Goal: Task Accomplishment & Management: Manage account settings

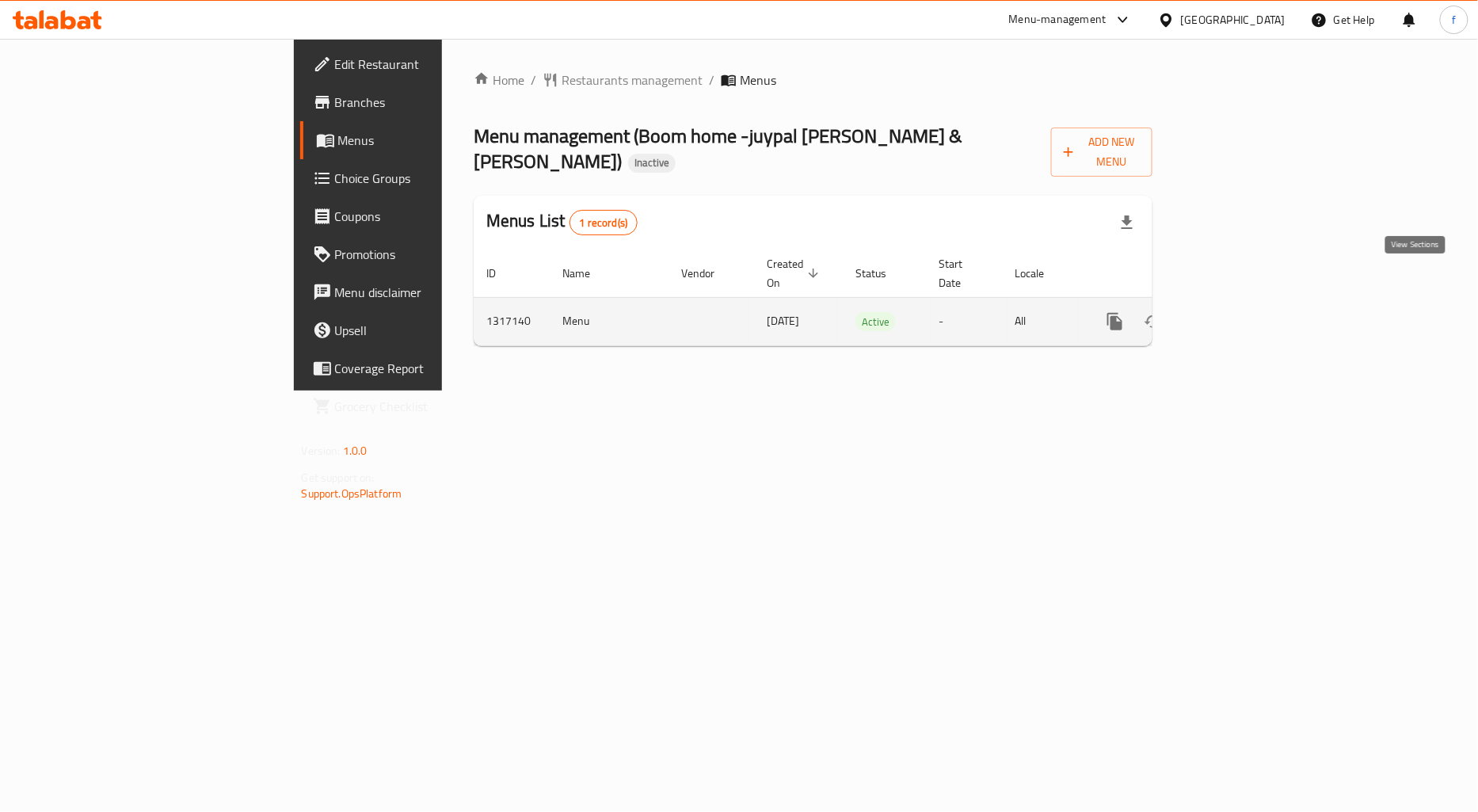
click at [1239, 312] on icon "enhanced table" at bounding box center [1229, 321] width 19 height 19
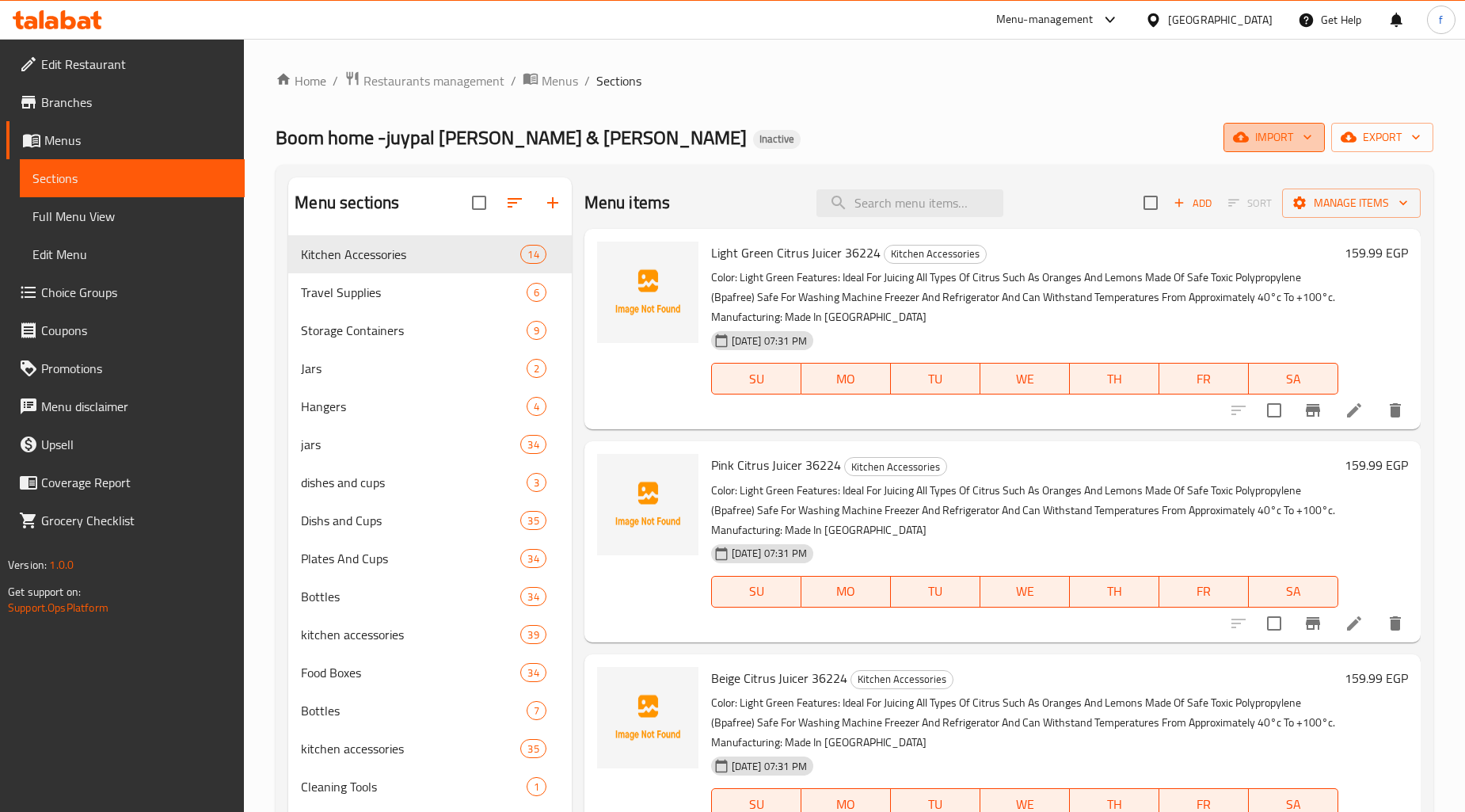
click at [1251, 148] on button "import" at bounding box center [1273, 137] width 101 height 29
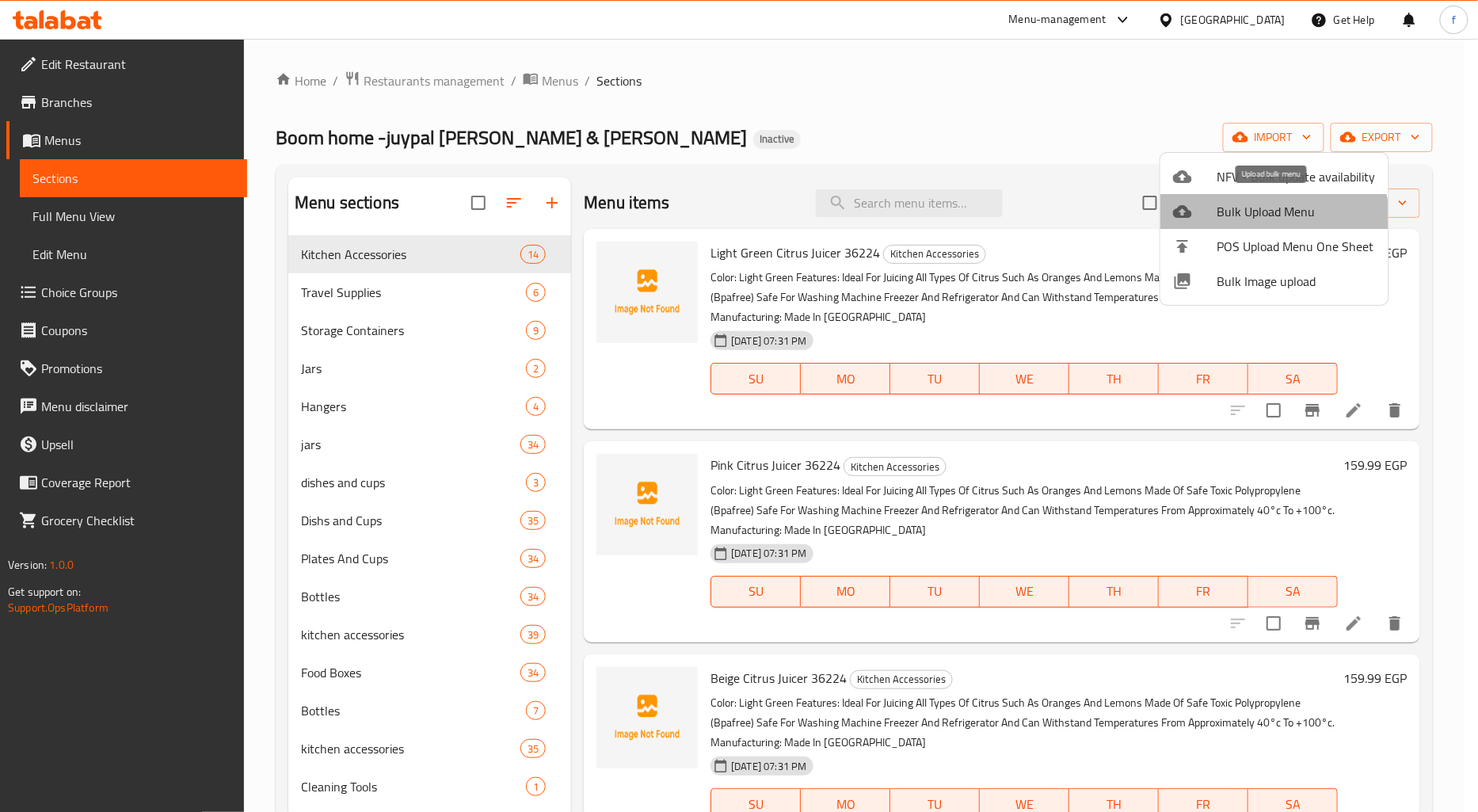
click at [1246, 227] on li "Bulk Upload Menu" at bounding box center [1274, 211] width 228 height 35
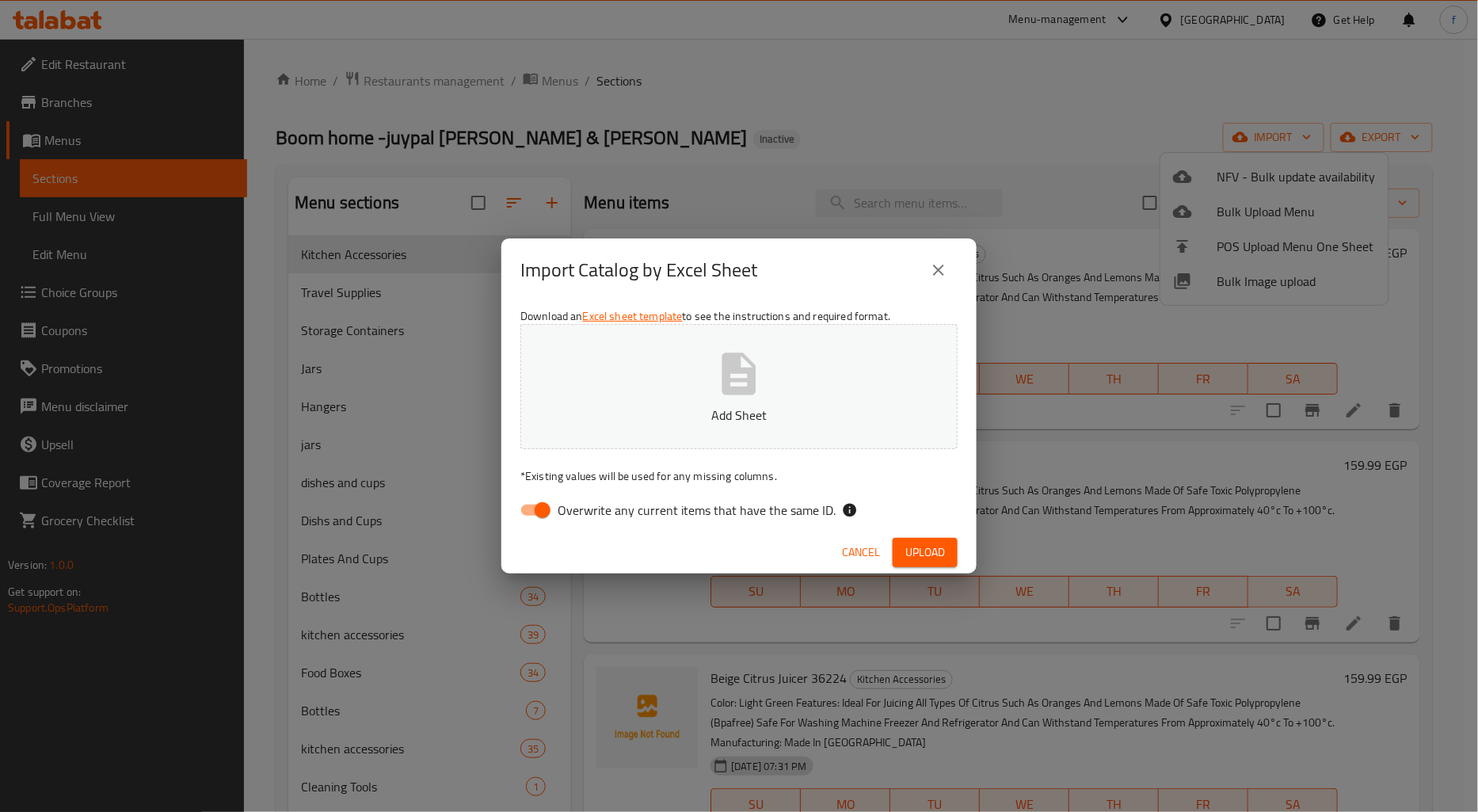
click at [533, 506] on input "Overwrite any current items that have the same ID." at bounding box center [542, 510] width 90 height 30
checkbox input "false"
click at [924, 556] on span "Upload" at bounding box center [925, 552] width 39 height 20
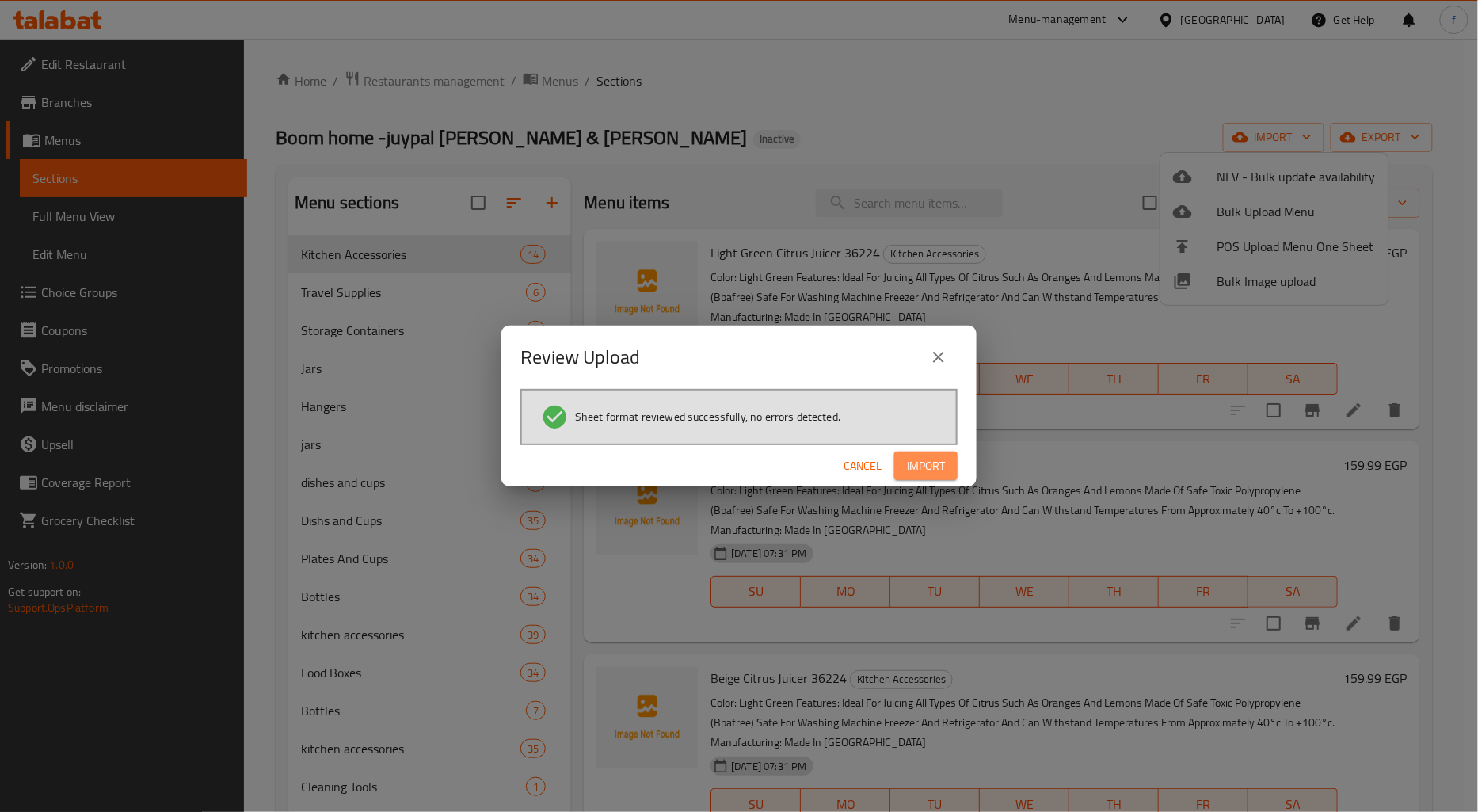
click at [935, 465] on span "Import" at bounding box center [926, 466] width 38 height 20
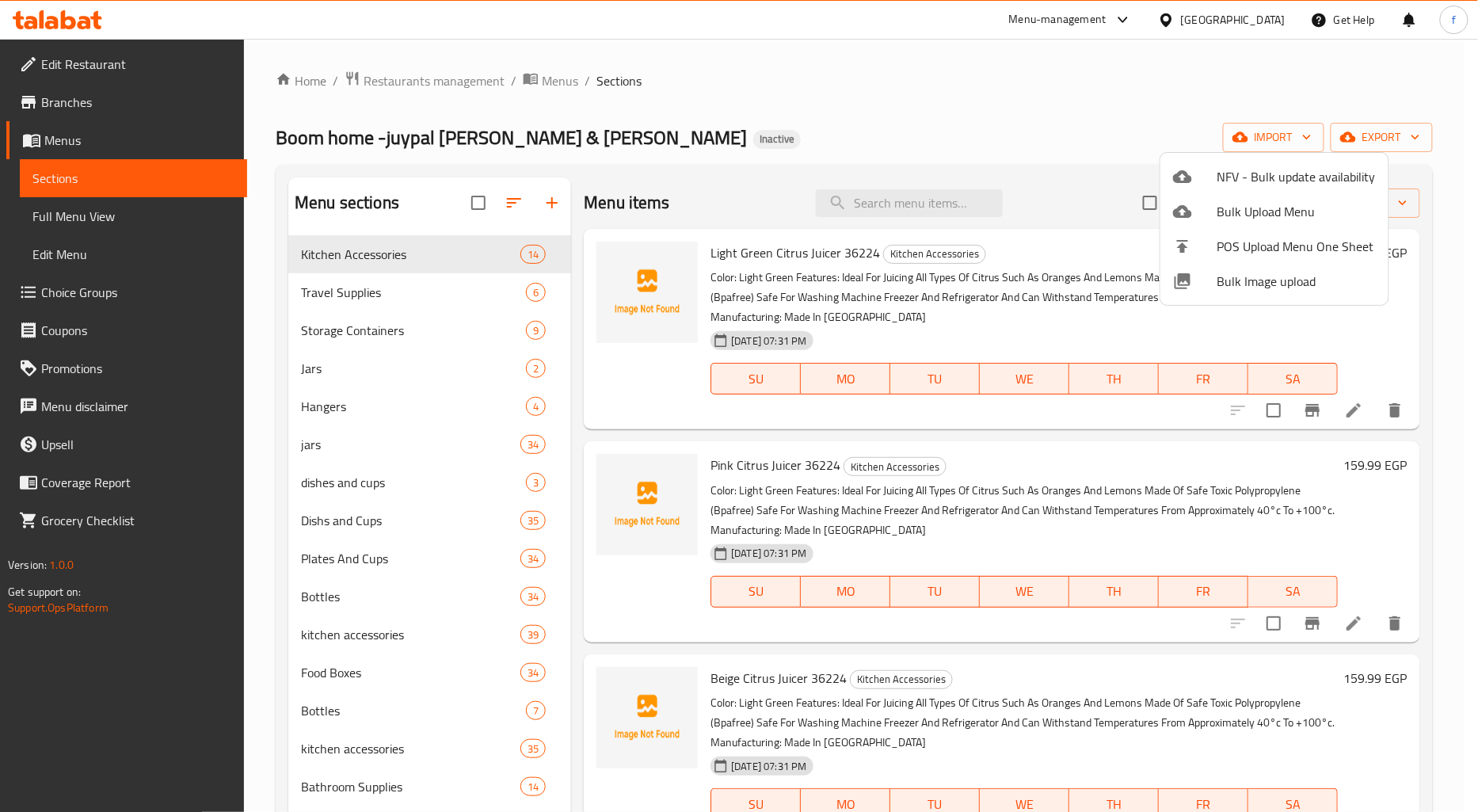
click at [105, 217] on div at bounding box center [739, 406] width 1478 height 812
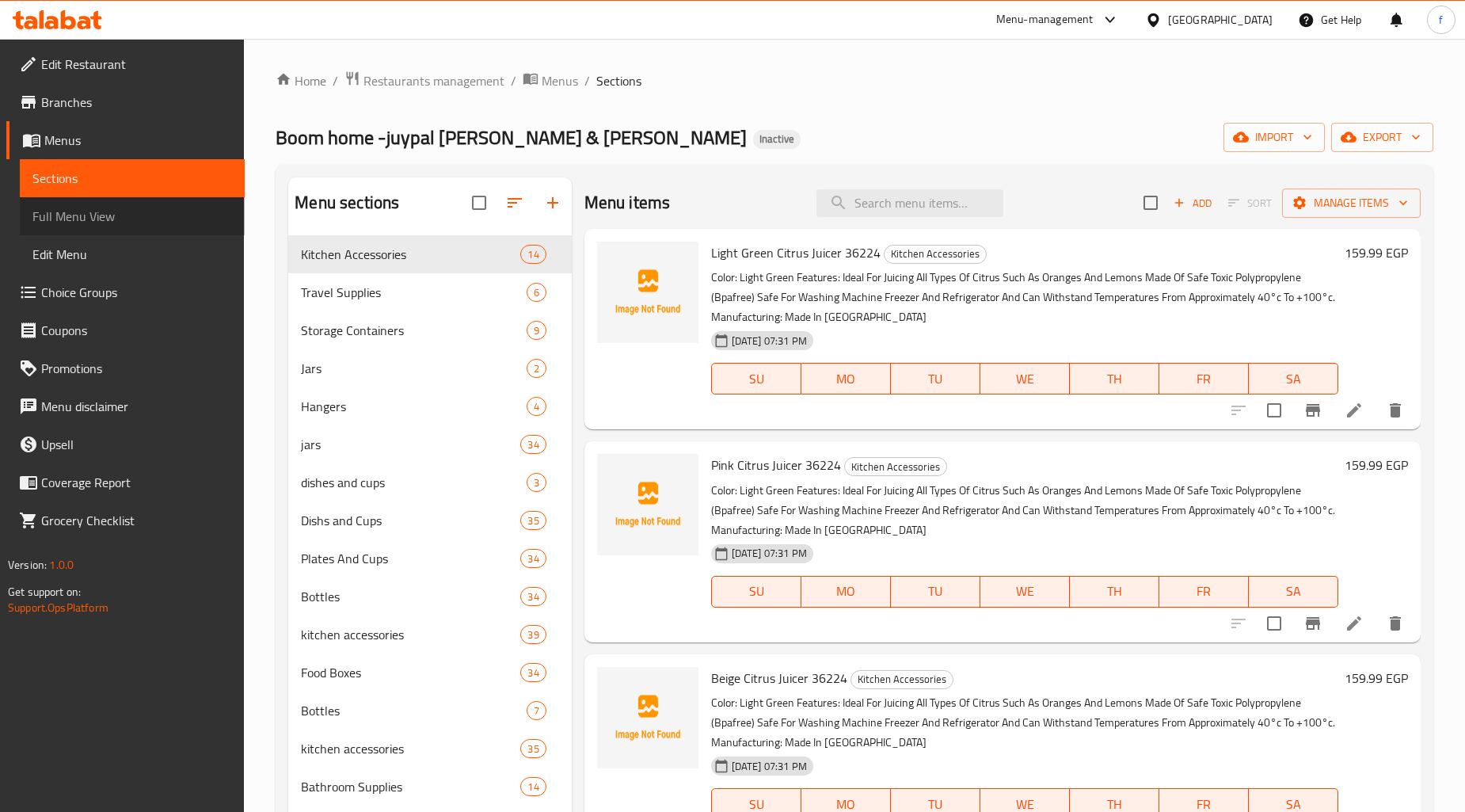
click at [169, 209] on span "Full Menu View" at bounding box center [131, 215] width 199 height 19
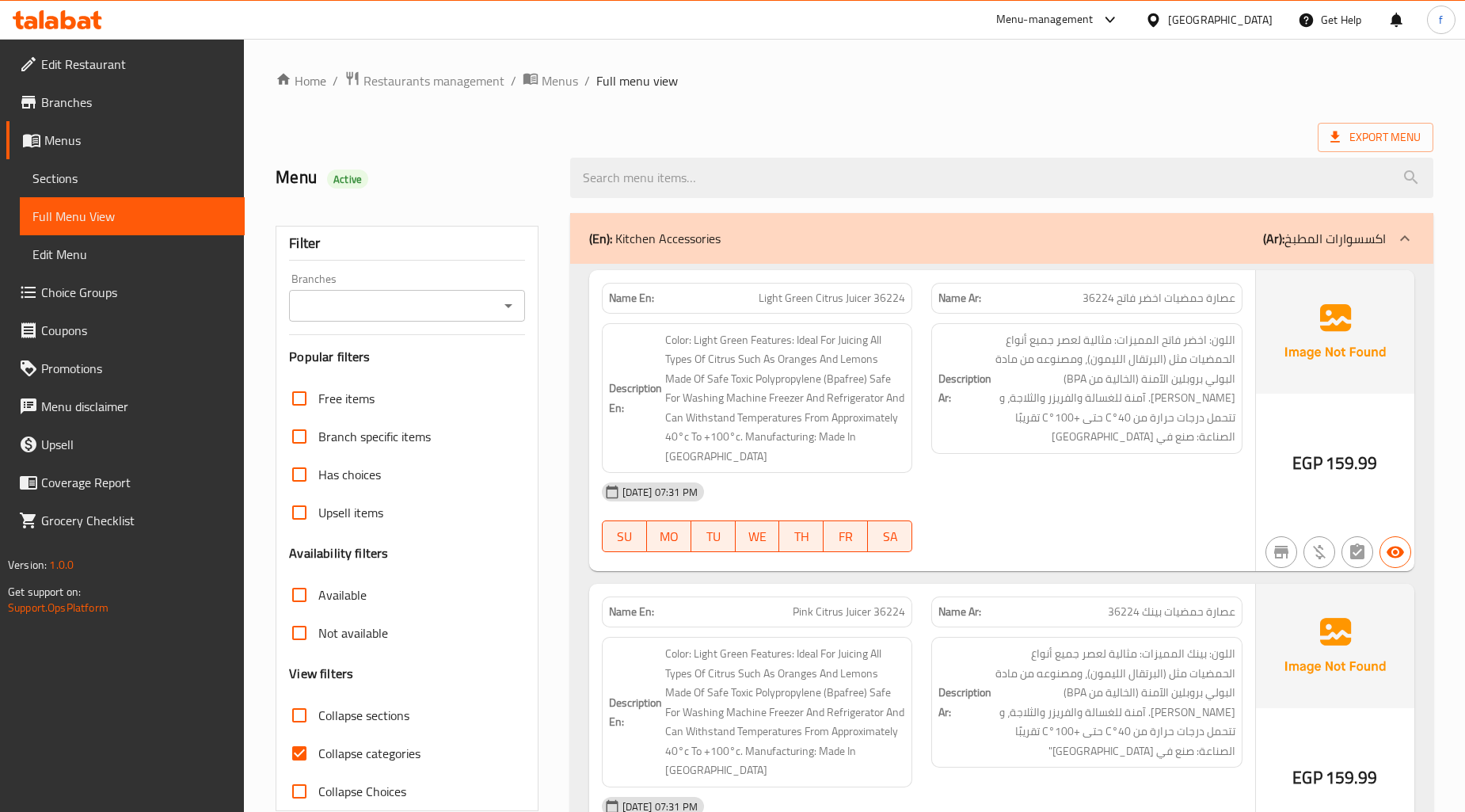
click at [304, 753] on input "Collapse categories" at bounding box center [299, 753] width 38 height 38
checkbox input "false"
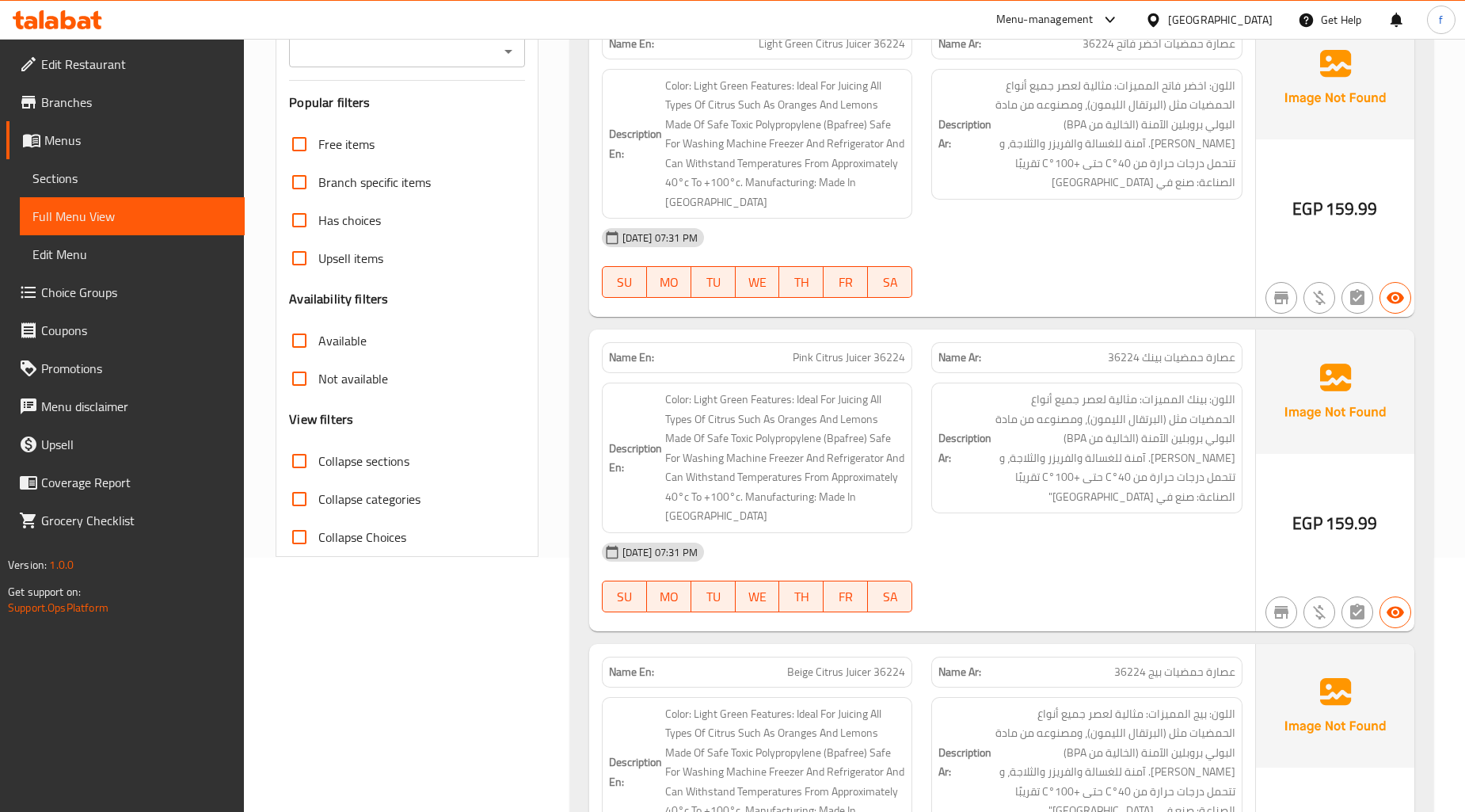
scroll to position [264, 0]
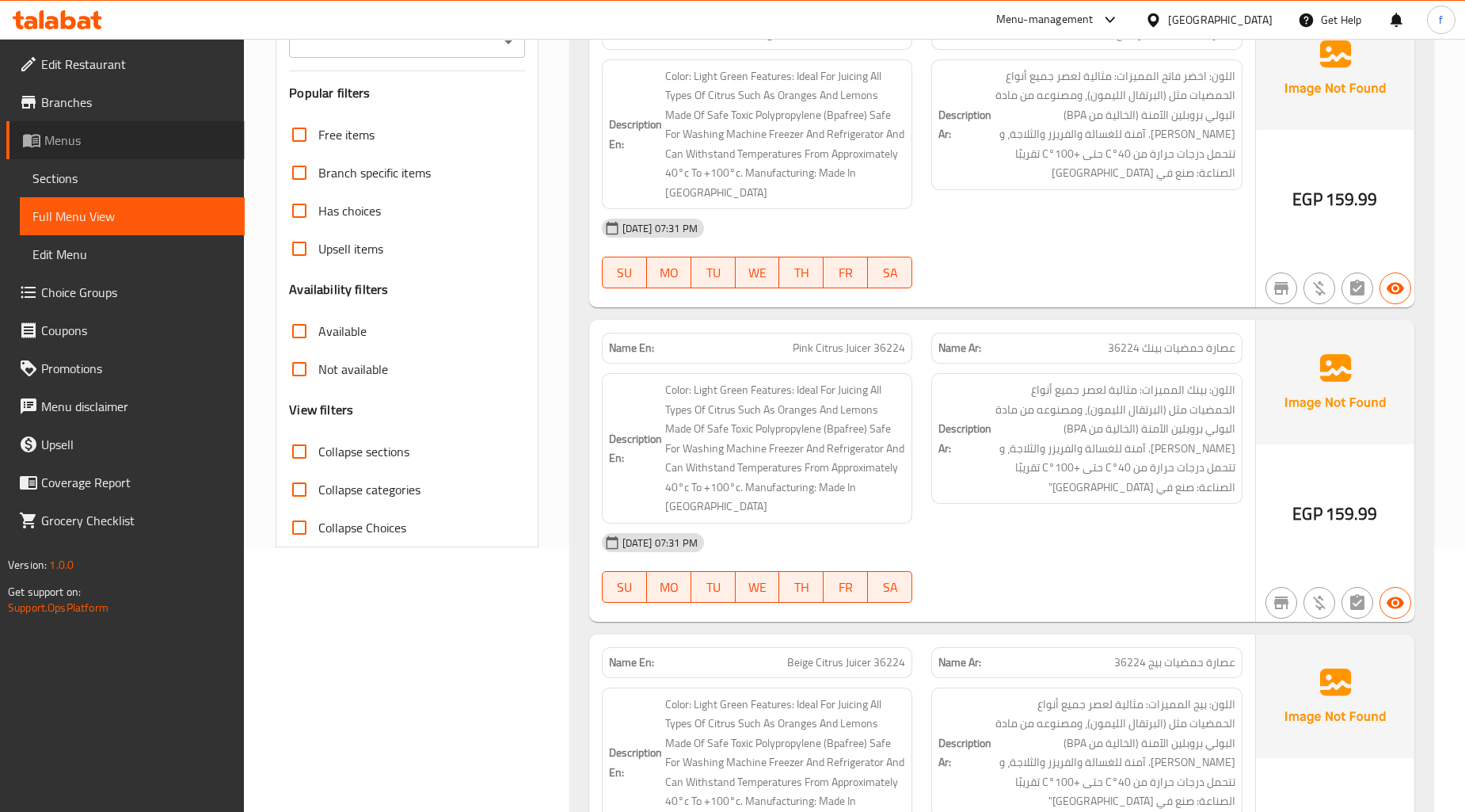
click at [105, 145] on span "Menus" at bounding box center [138, 139] width 188 height 19
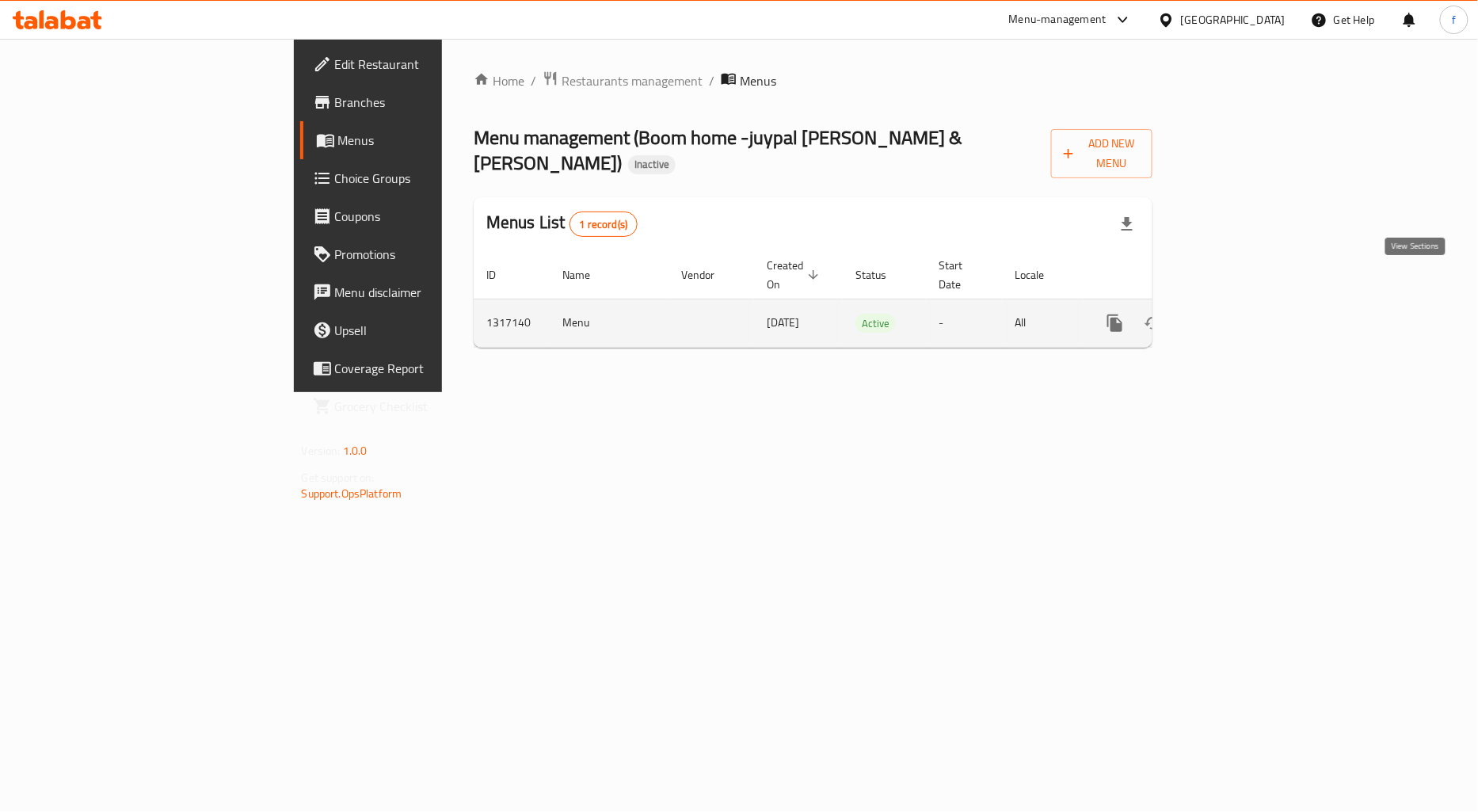
click at [1239, 314] on icon "enhanced table" at bounding box center [1229, 322] width 19 height 19
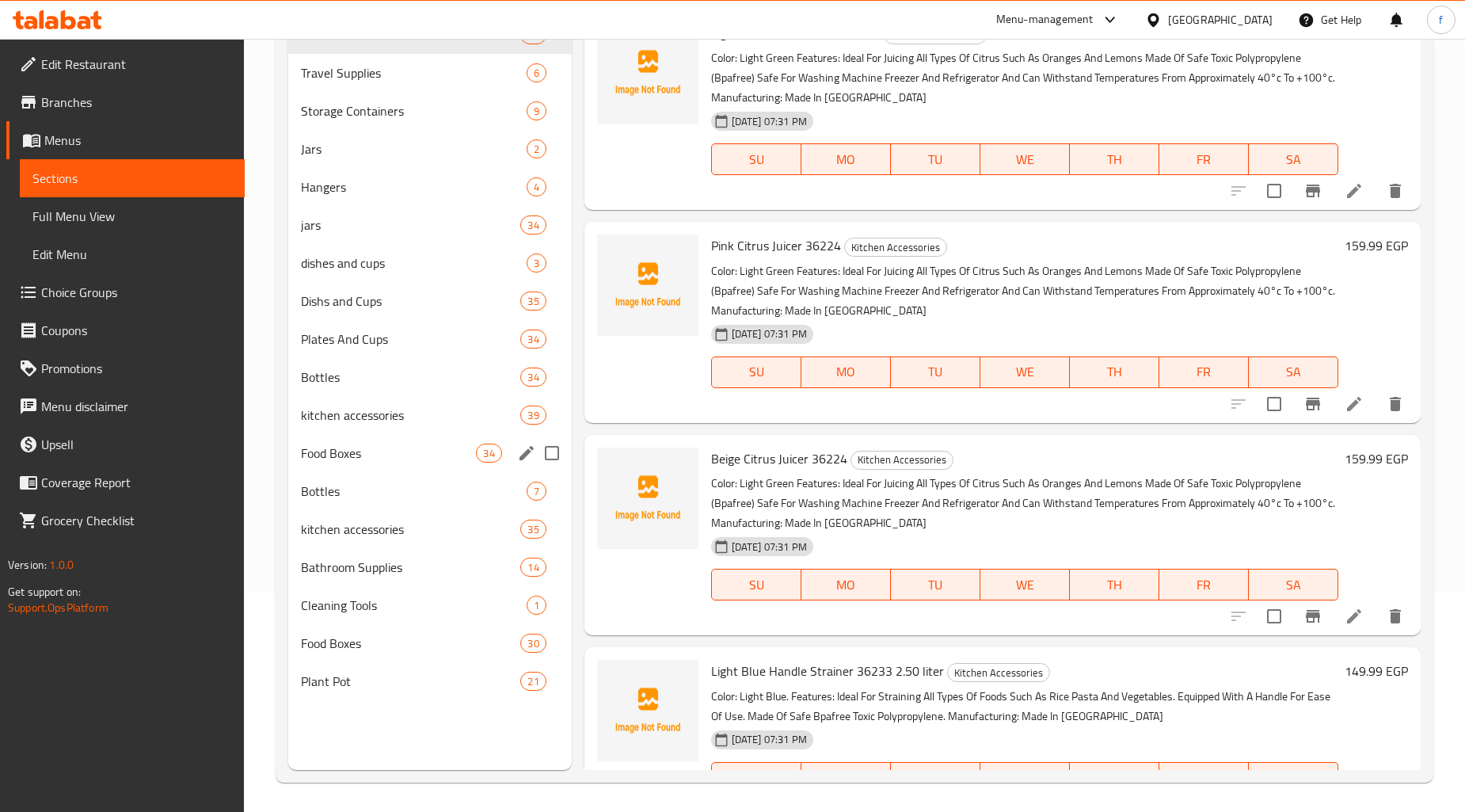
scroll to position [222, 0]
click at [550, 680] on input "Menu sections" at bounding box center [551, 678] width 33 height 33
checkbox input "true"
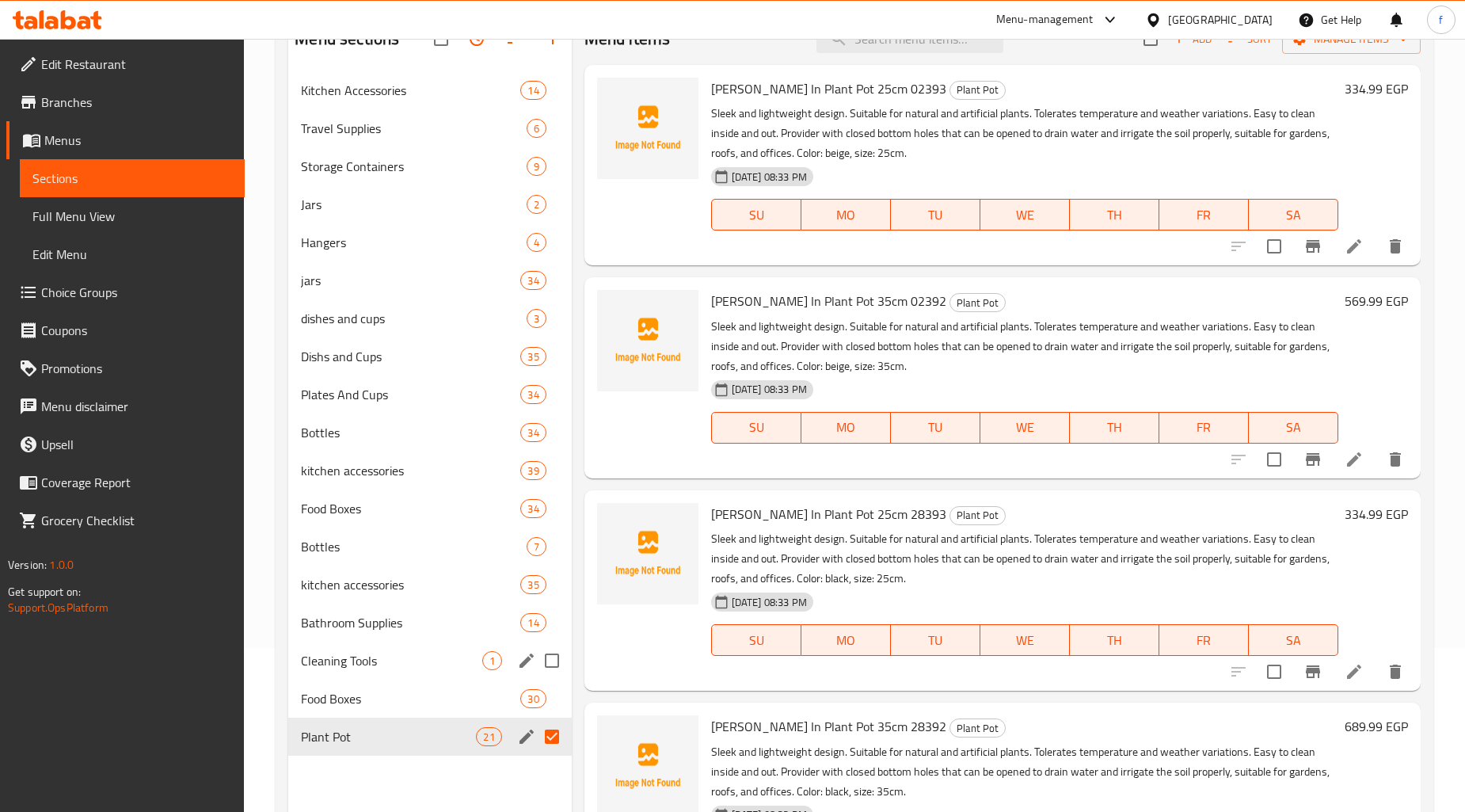
scroll to position [133, 0]
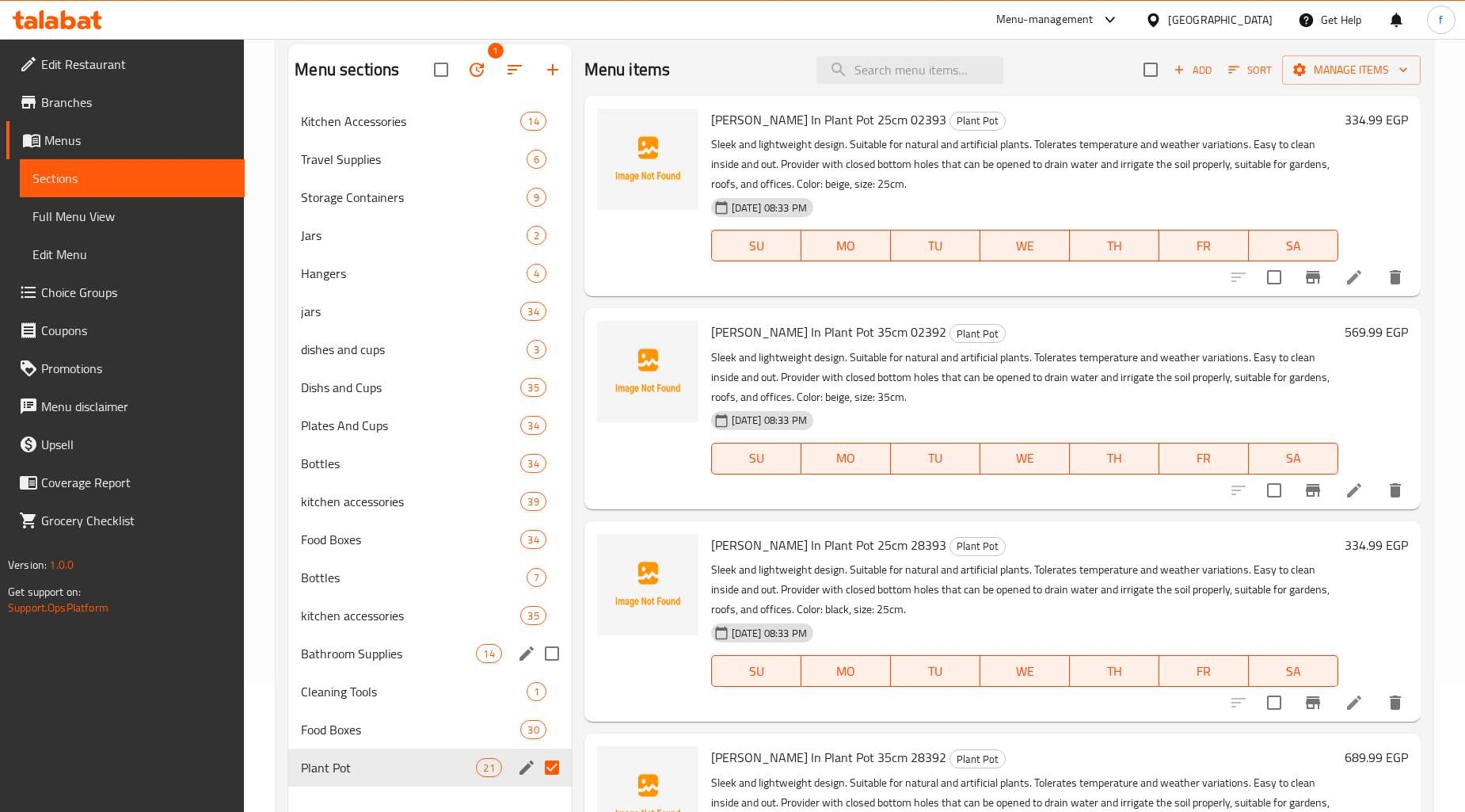
click at [549, 659] on input "Menu sections" at bounding box center [551, 653] width 33 height 33
checkbox input "true"
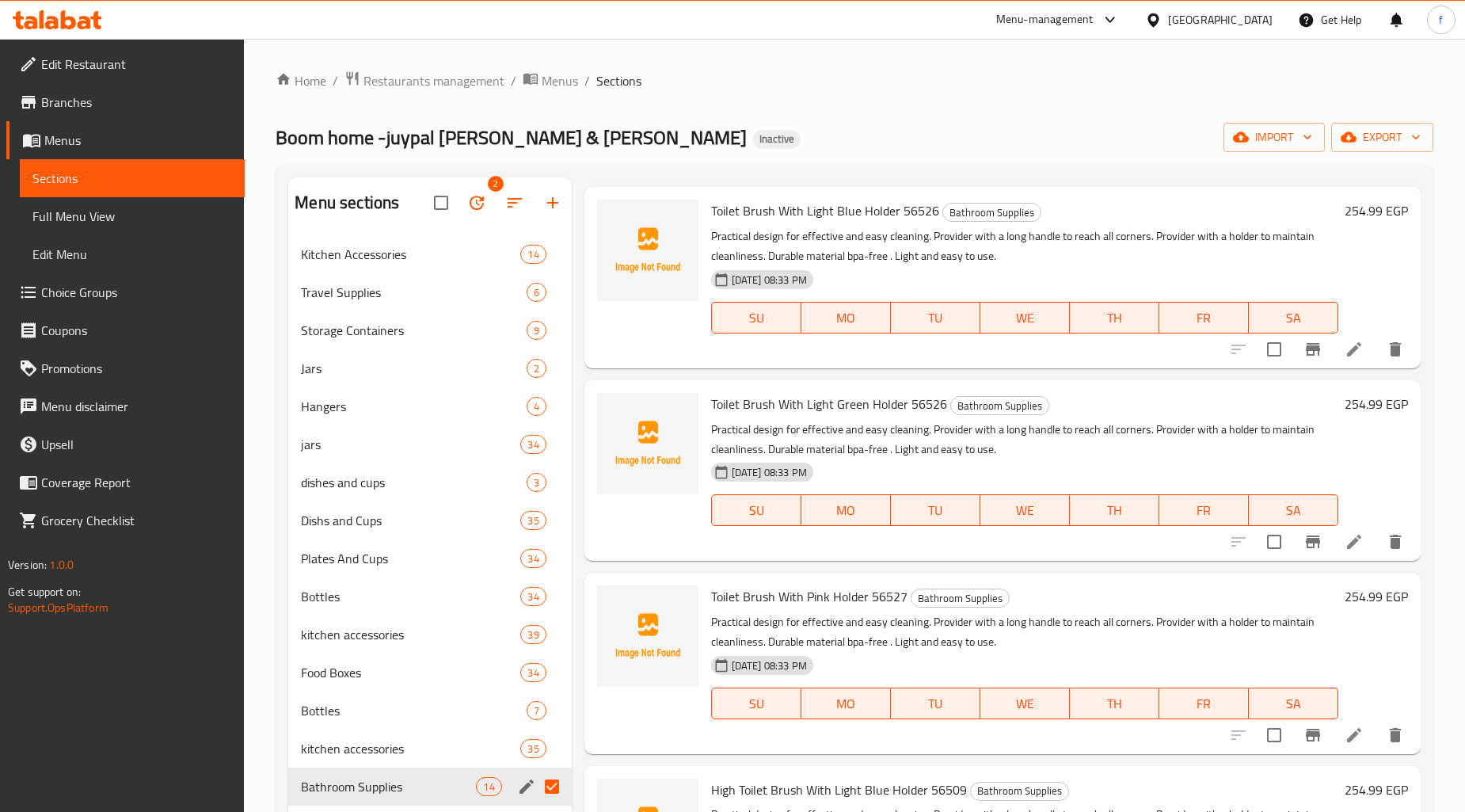
scroll to position [1925, 0]
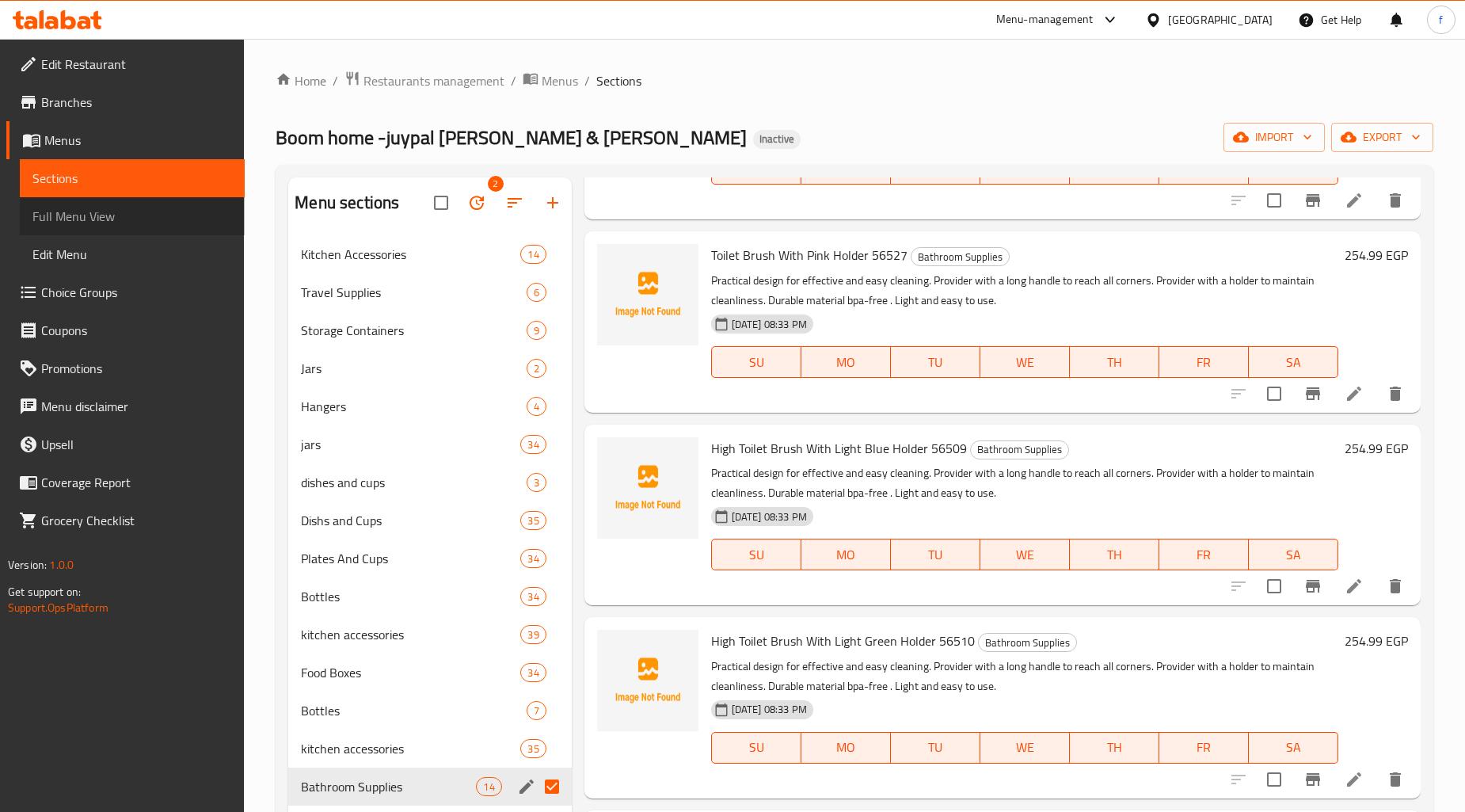
click at [105, 219] on span "Full Menu View" at bounding box center [131, 215] width 199 height 19
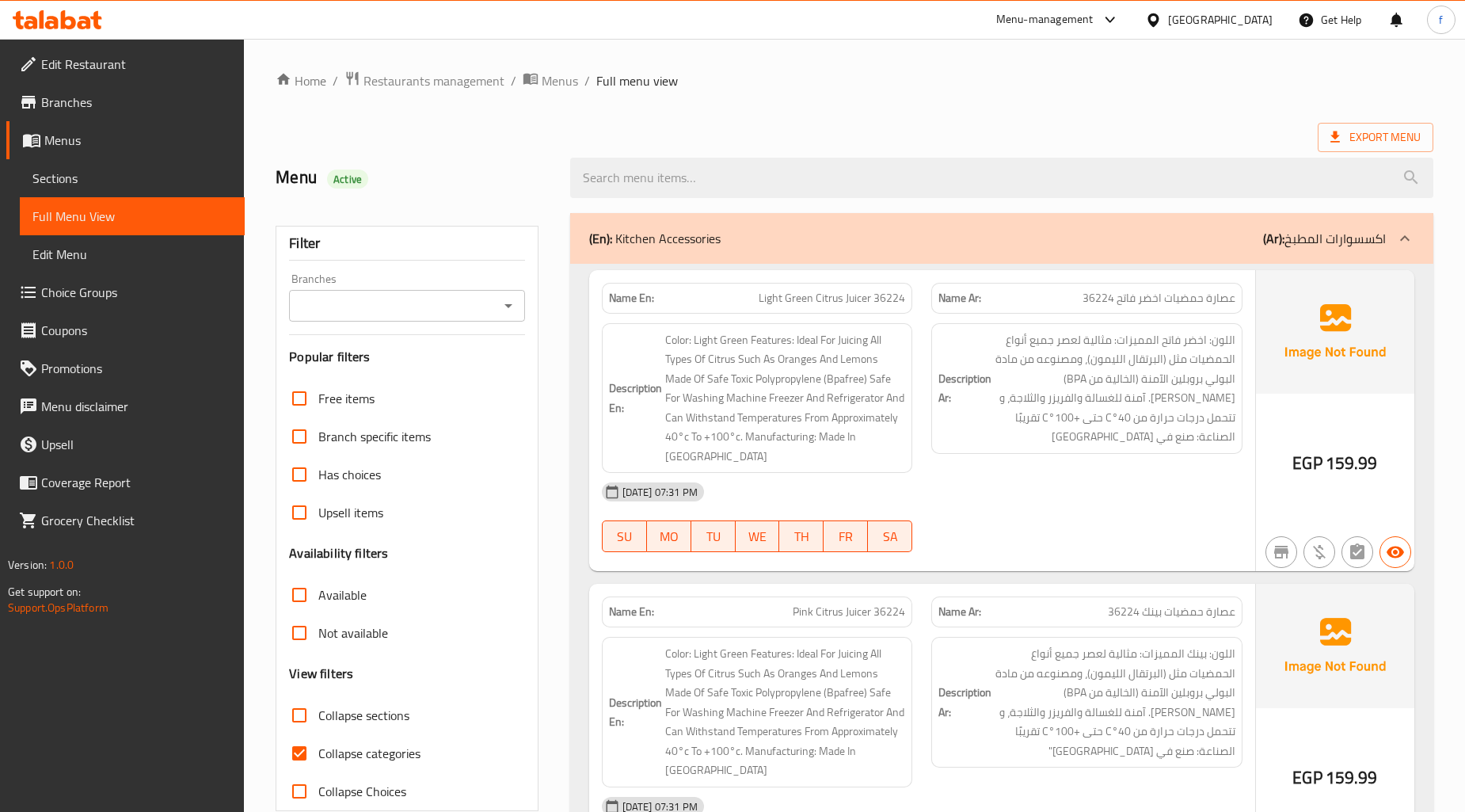
click at [122, 178] on span "Sections" at bounding box center [131, 178] width 199 height 19
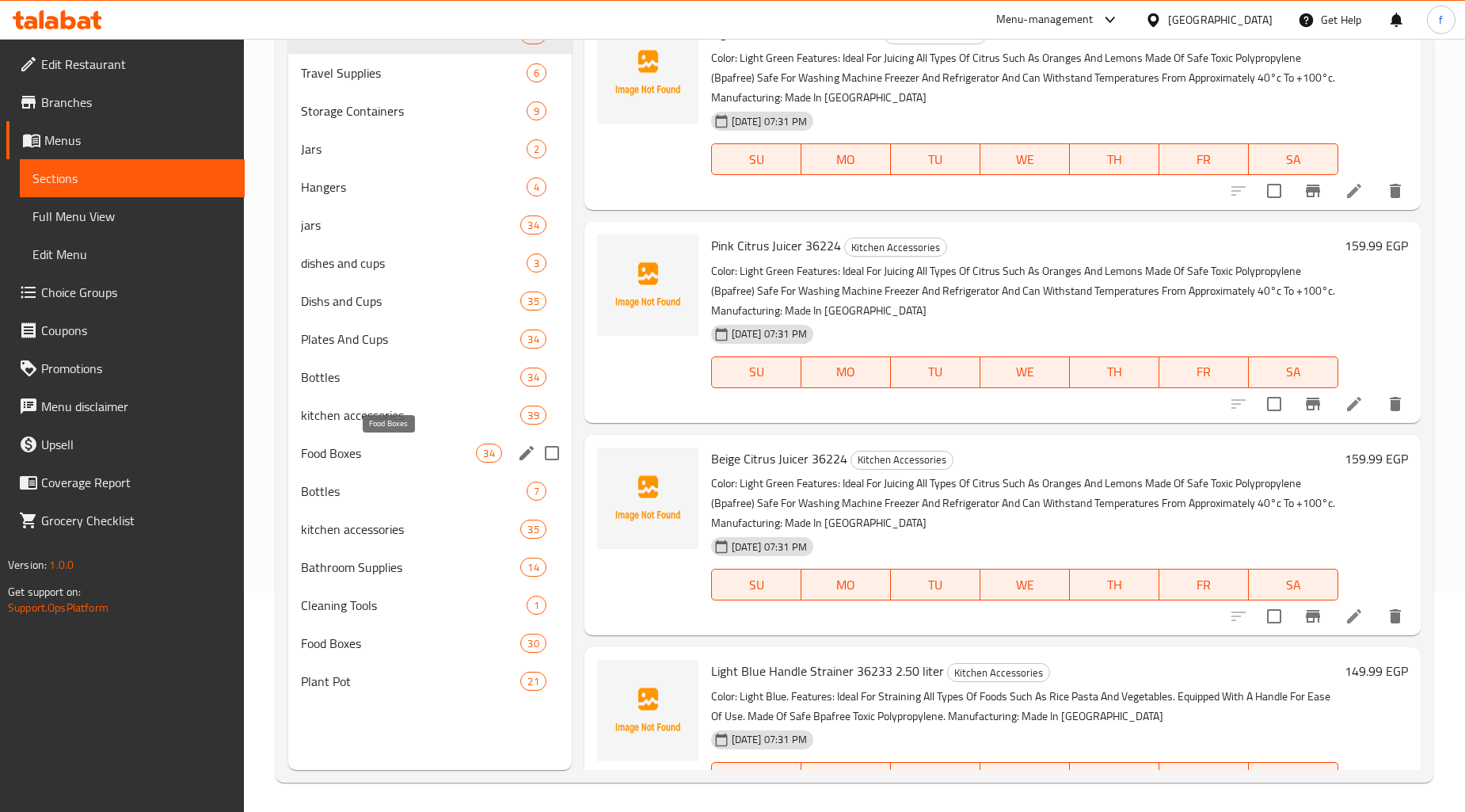
scroll to position [222, 0]
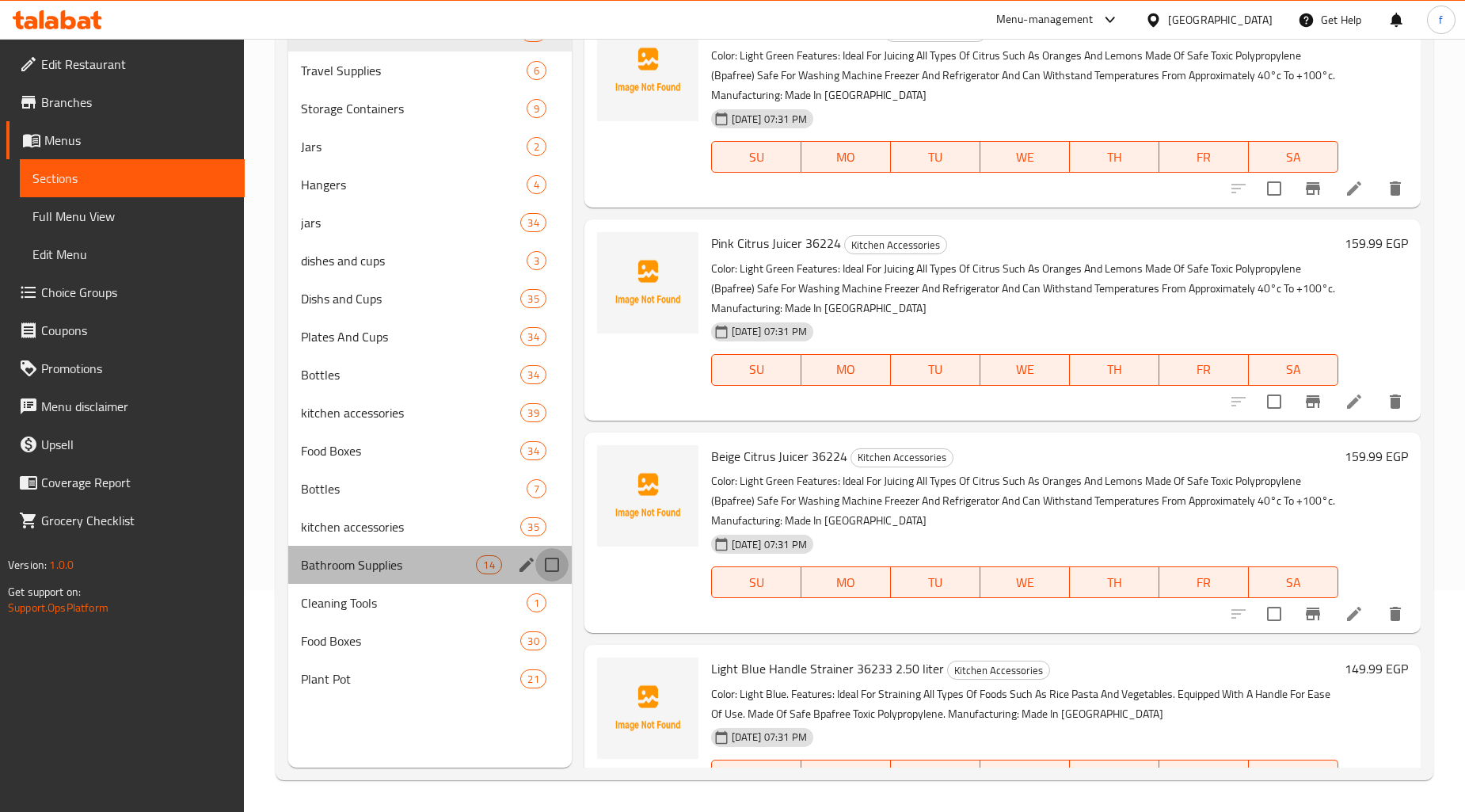
click at [544, 565] on input "Menu sections" at bounding box center [551, 564] width 33 height 33
checkbox input "true"
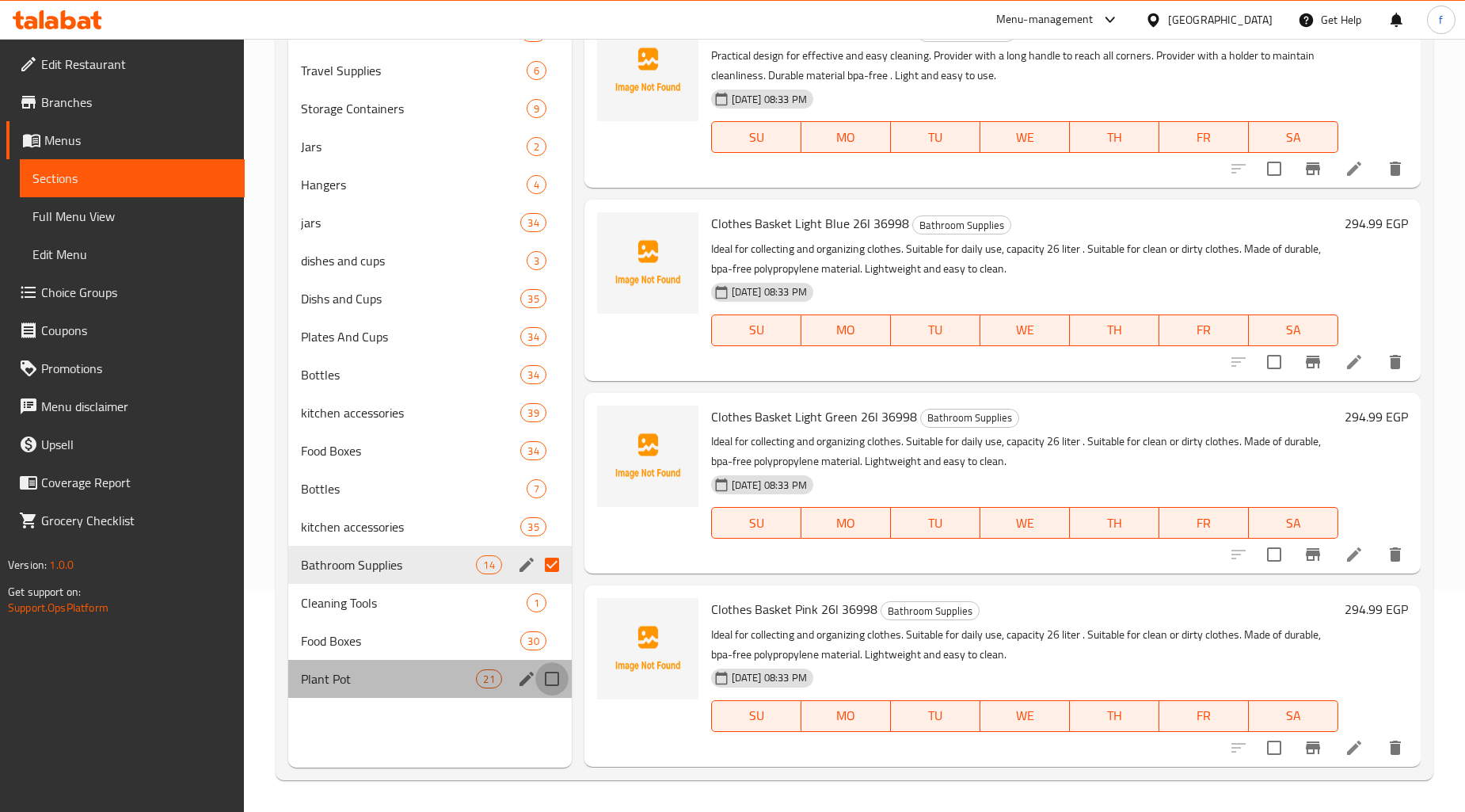
click at [553, 679] on input "Menu sections" at bounding box center [551, 678] width 33 height 33
checkbox input "true"
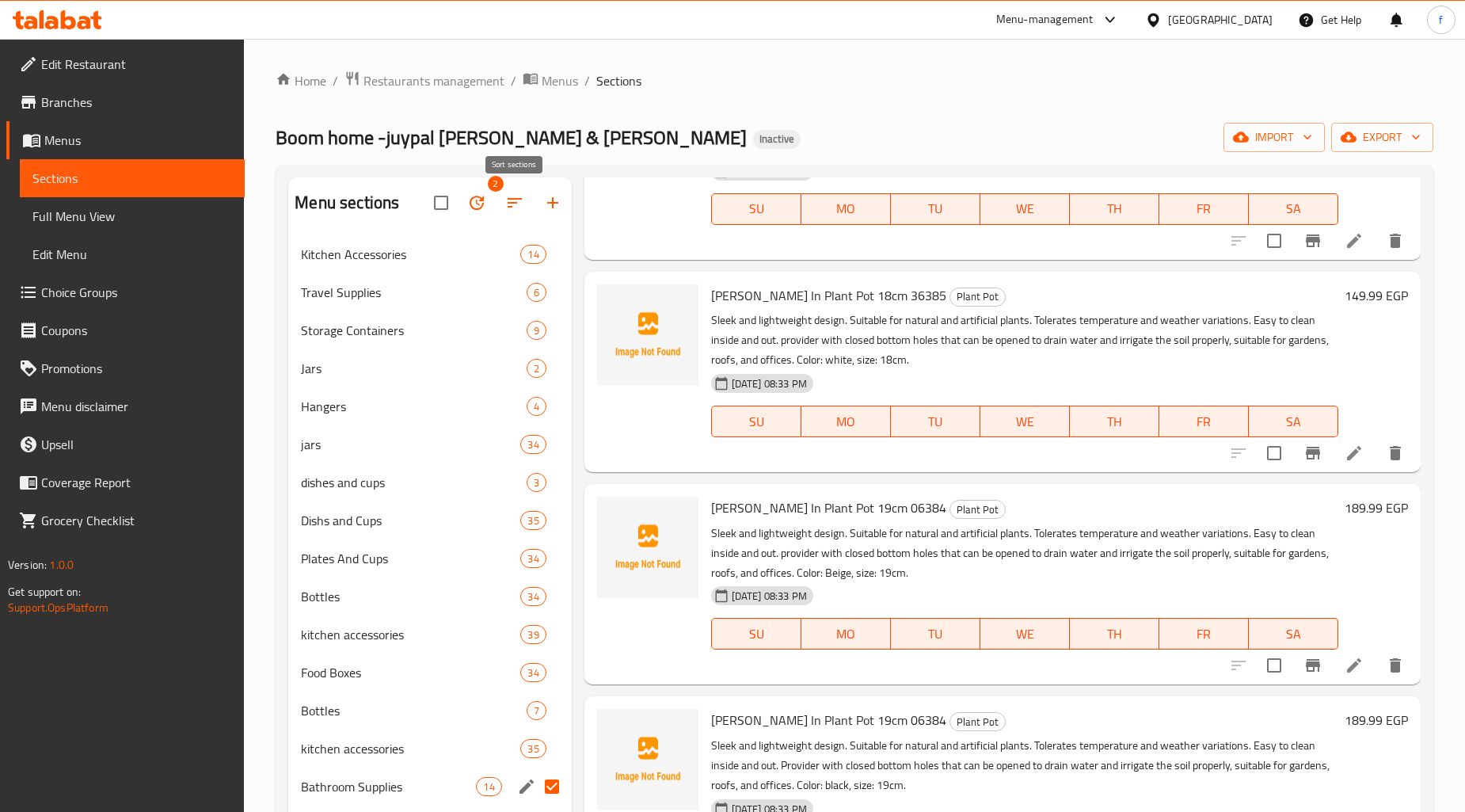
click at [512, 200] on icon "button" at bounding box center [515, 202] width 19 height 19
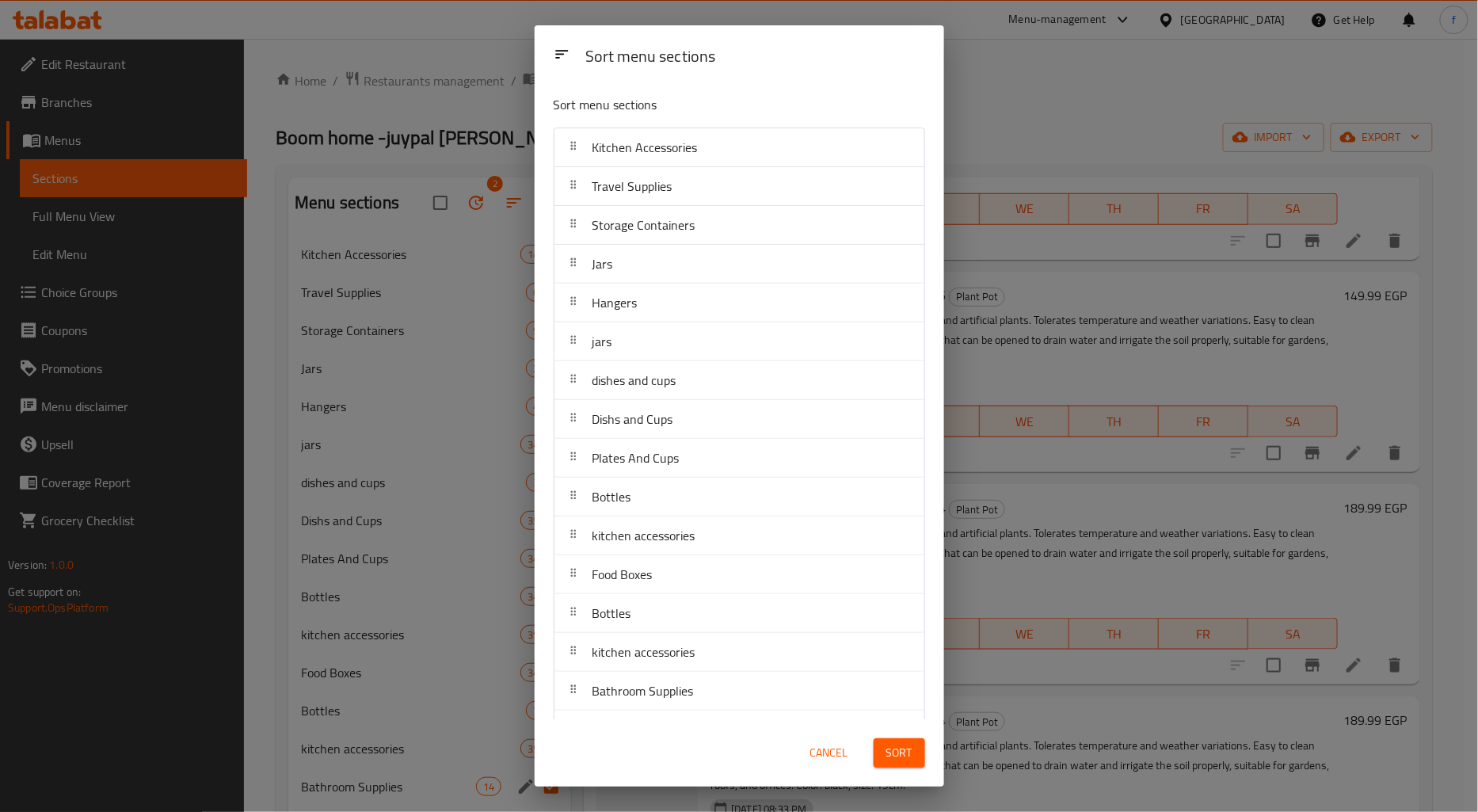
click at [471, 199] on div "Sort menu sections Sort menu sections Kitchen Accessories Travel Supplies Stora…" at bounding box center [739, 406] width 1478 height 812
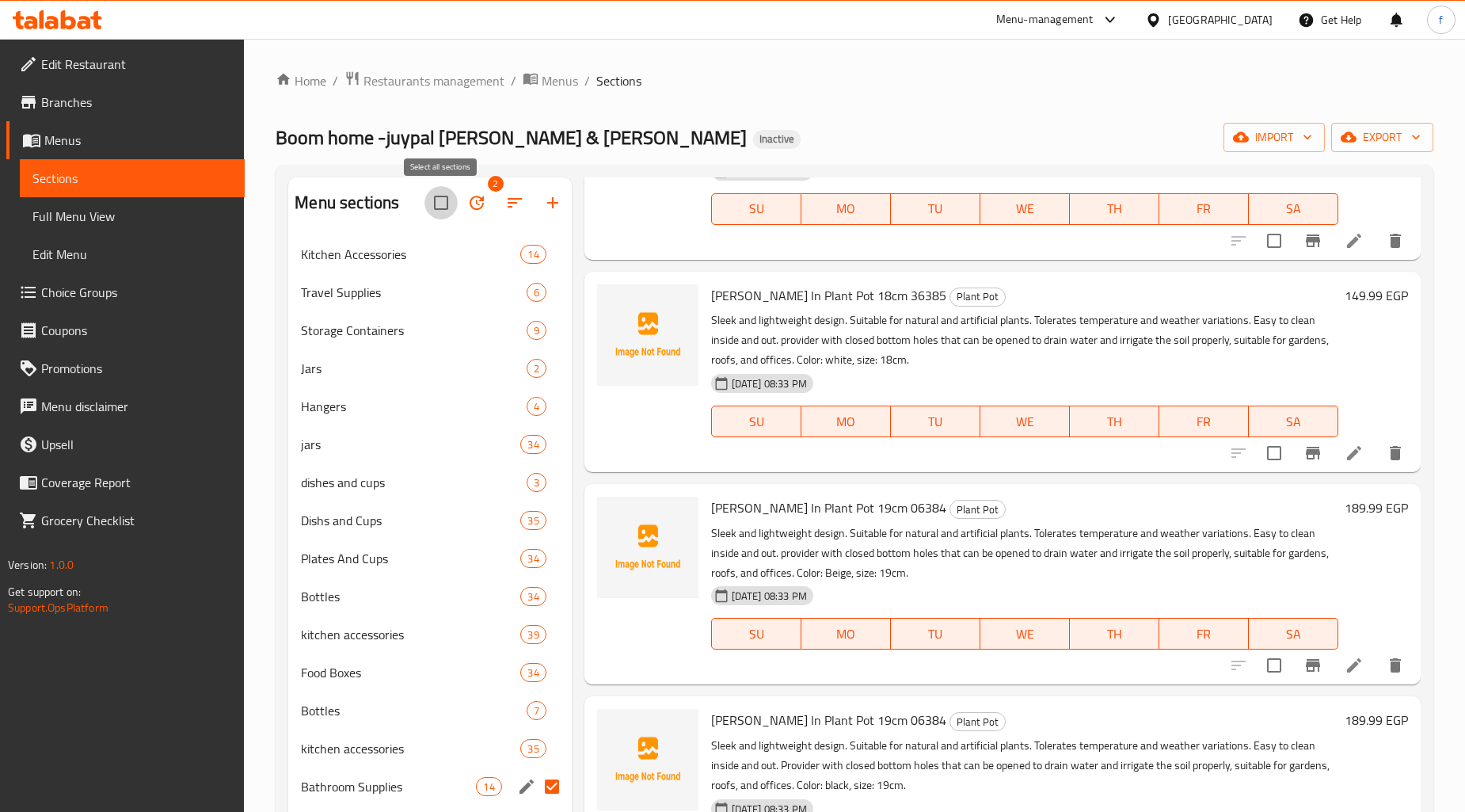
click at [446, 194] on input "checkbox" at bounding box center [440, 202] width 33 height 33
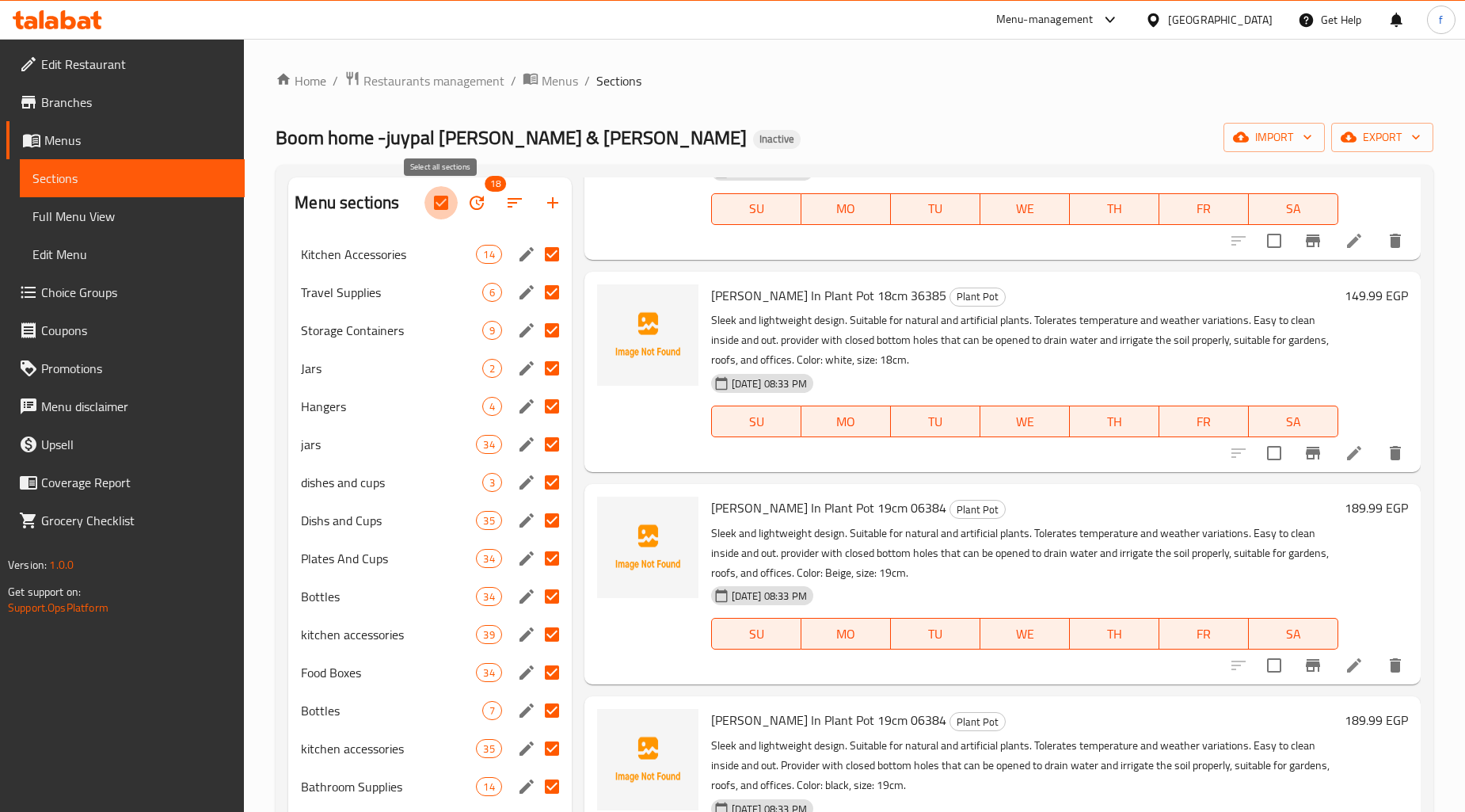
click at [446, 194] on input "checkbox" at bounding box center [440, 202] width 33 height 33
checkbox input "false"
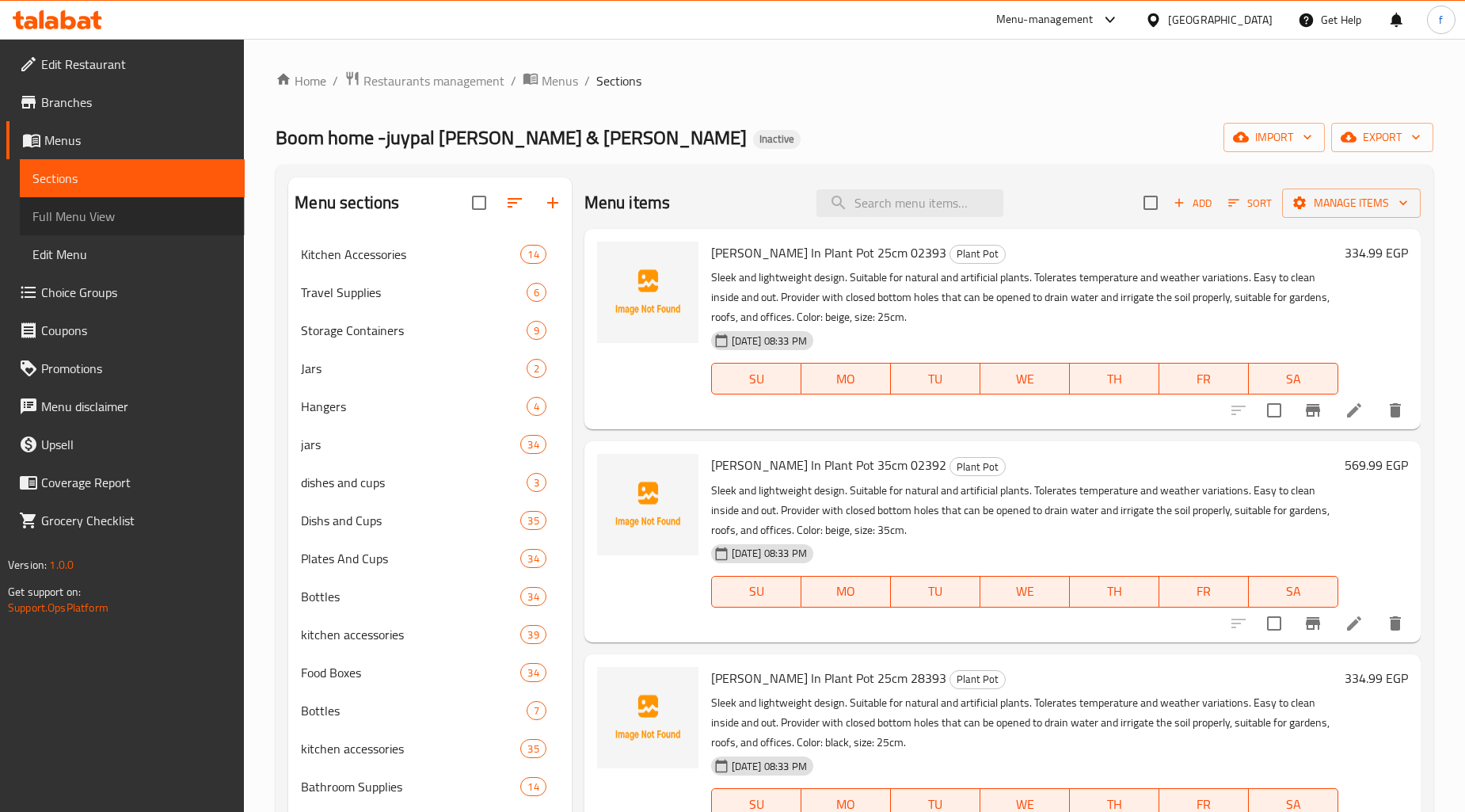
click at [78, 216] on span "Full Menu View" at bounding box center [131, 215] width 199 height 19
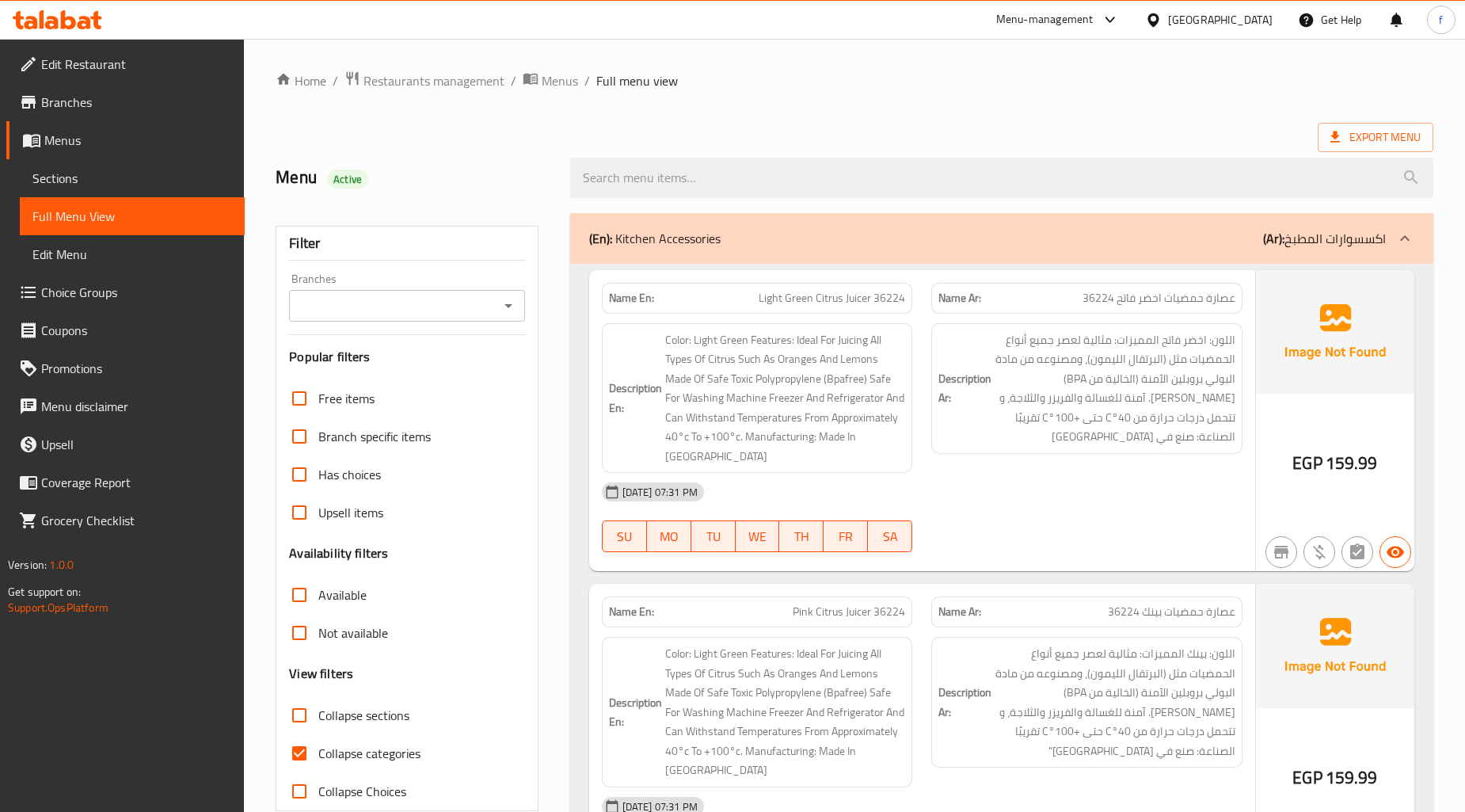
click at [633, 238] on p "(En): Kitchen Accessories" at bounding box center [654, 238] width 131 height 19
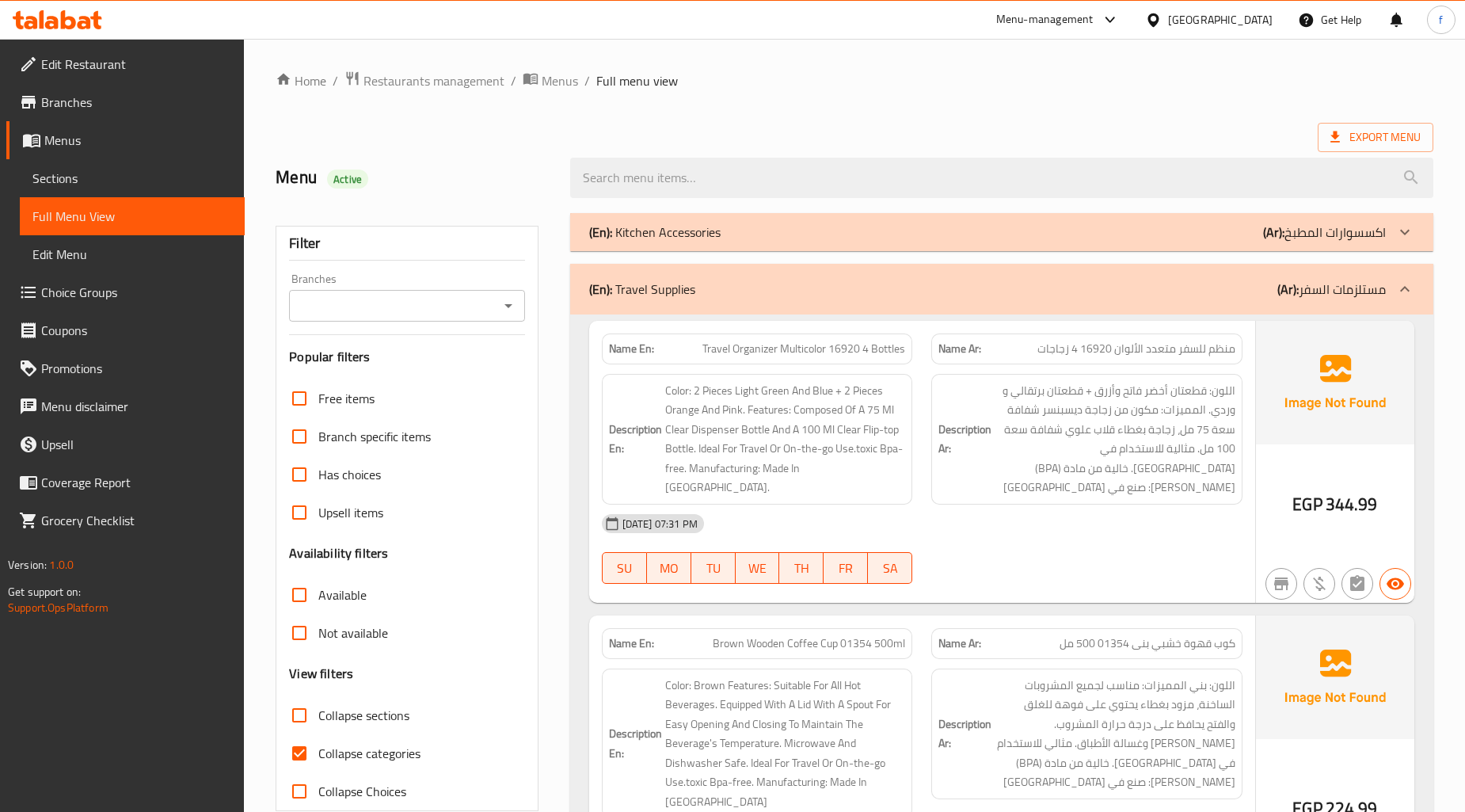
click at [762, 294] on div "(En): Travel Supplies (Ar): مستلزمات السفر" at bounding box center [987, 289] width 797 height 19
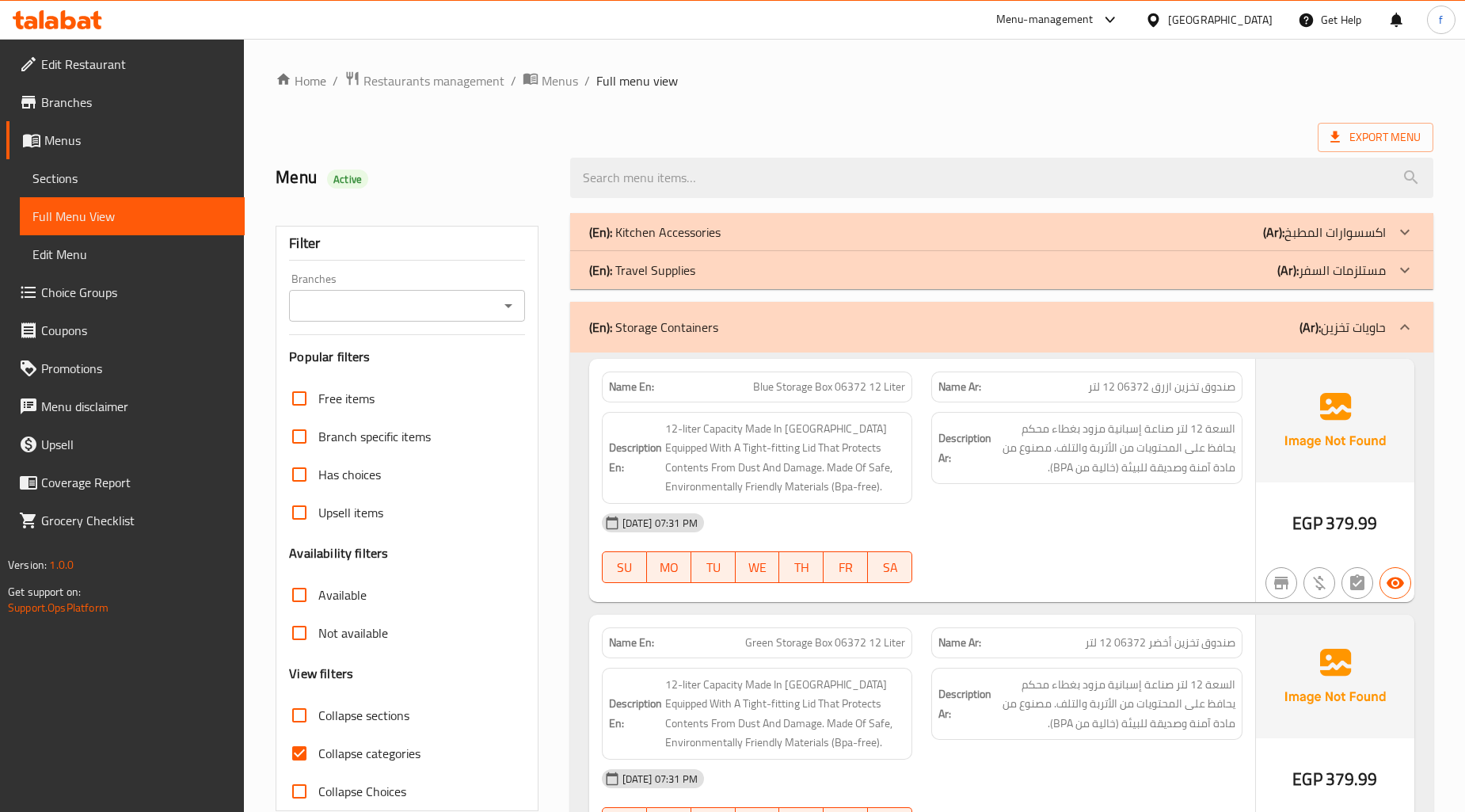
click at [745, 320] on div "(En): Storage Containers (Ar): حاويات تخزين" at bounding box center [987, 326] width 797 height 19
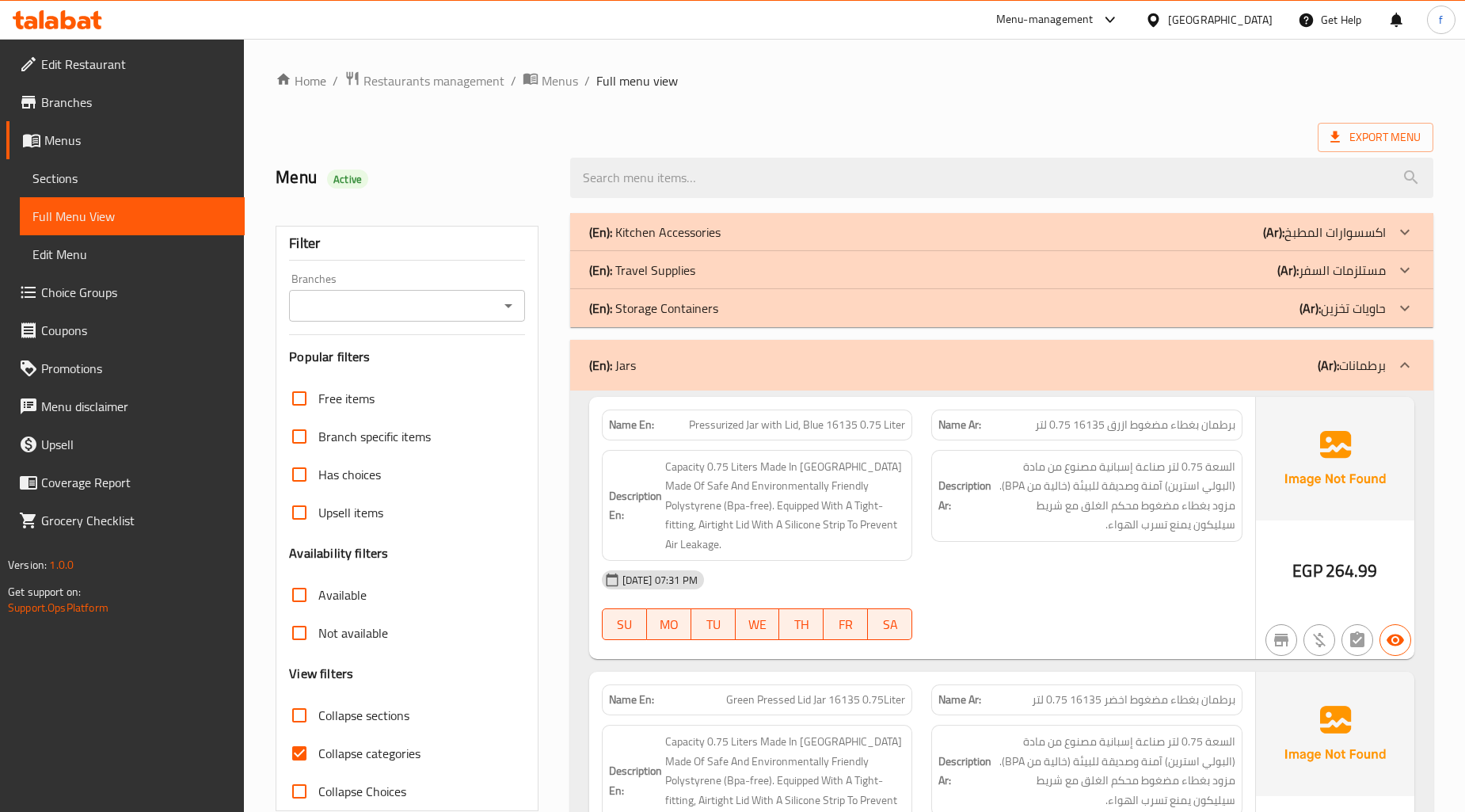
click at [693, 365] on div "(En): Jars (Ar): برطمانات" at bounding box center [987, 364] width 797 height 19
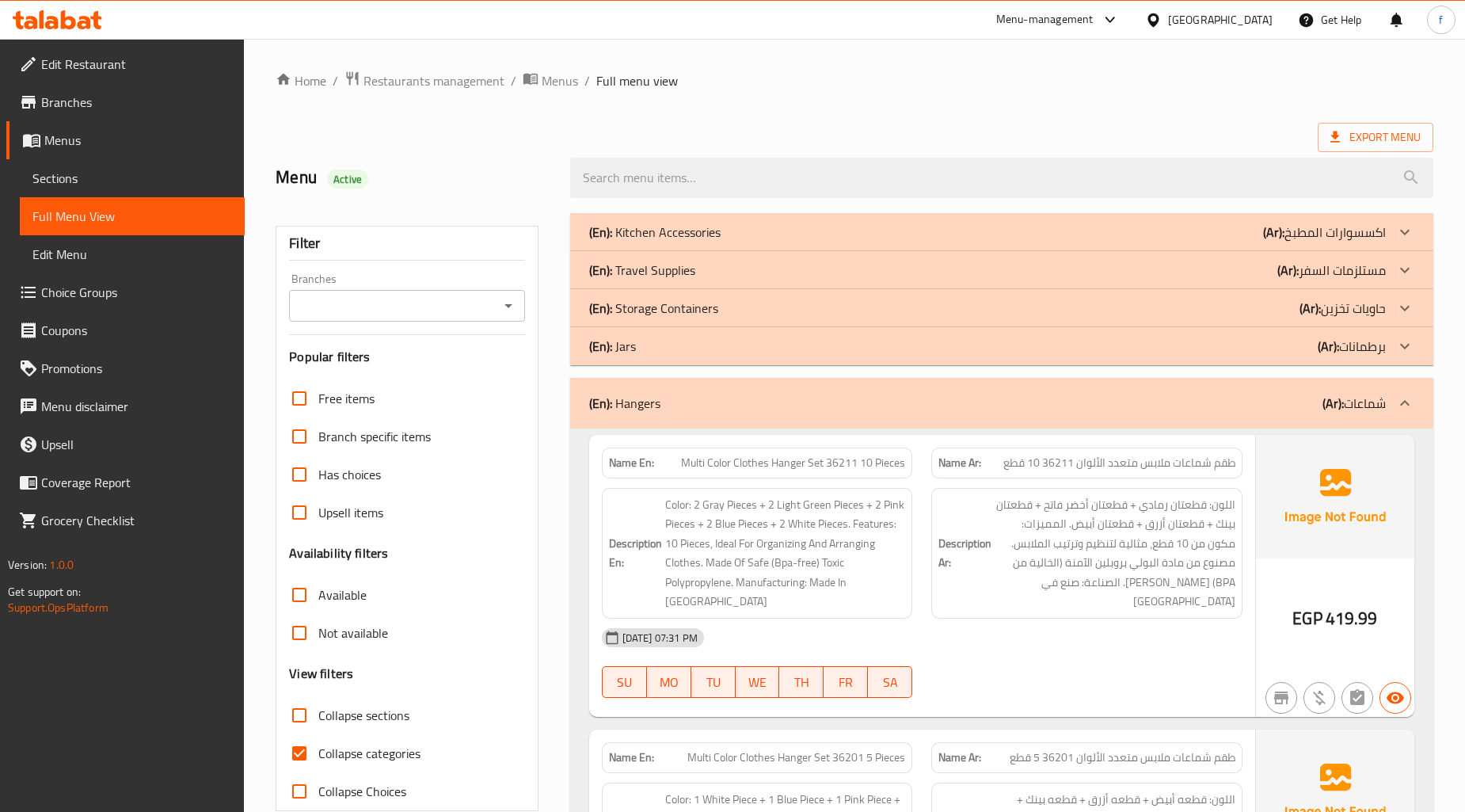
click at [671, 402] on div "(En): Hangers (Ar): شماعات" at bounding box center [987, 403] width 797 height 19
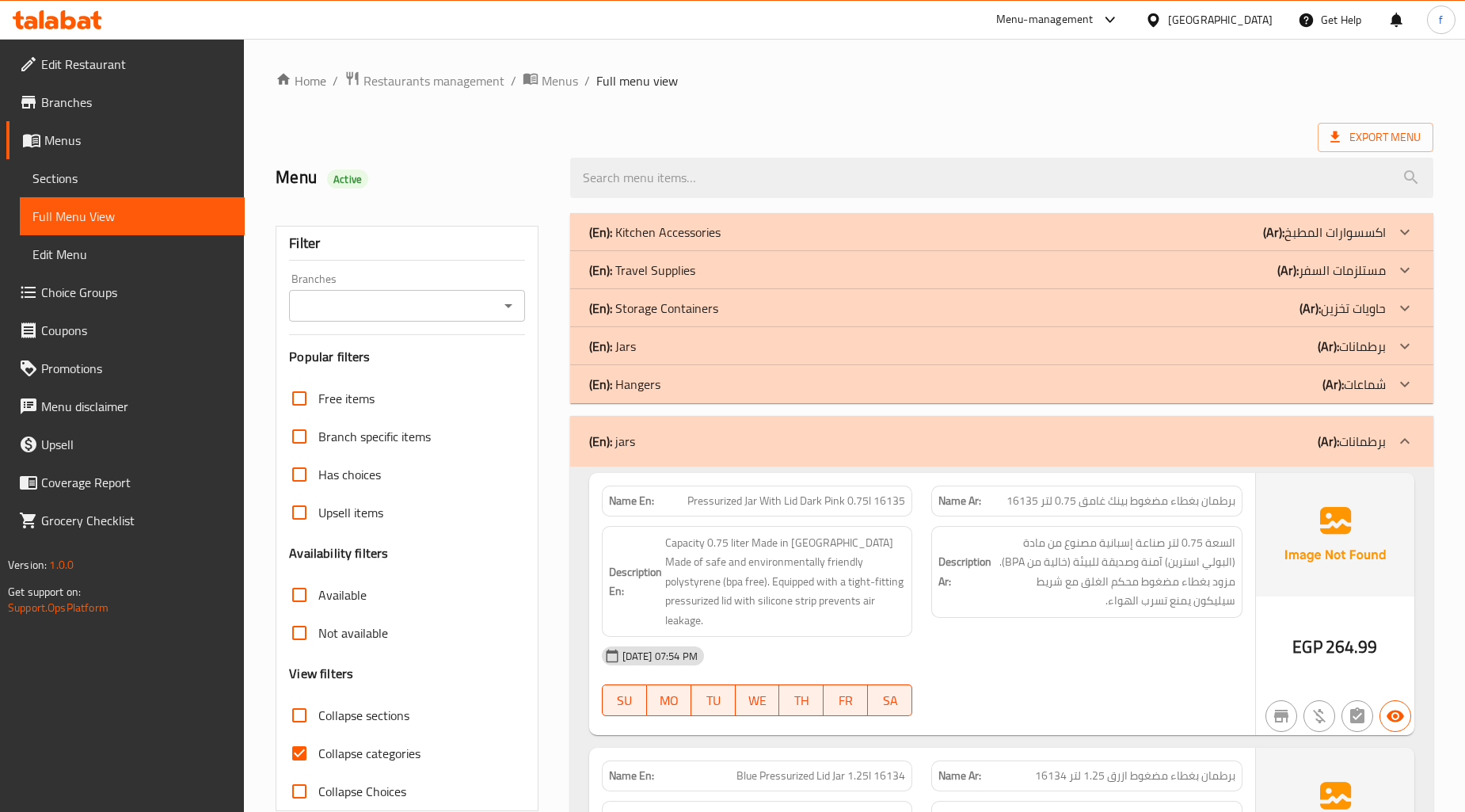
click at [658, 424] on div "(En): jars (Ar): برطمانات" at bounding box center [1001, 440] width 863 height 51
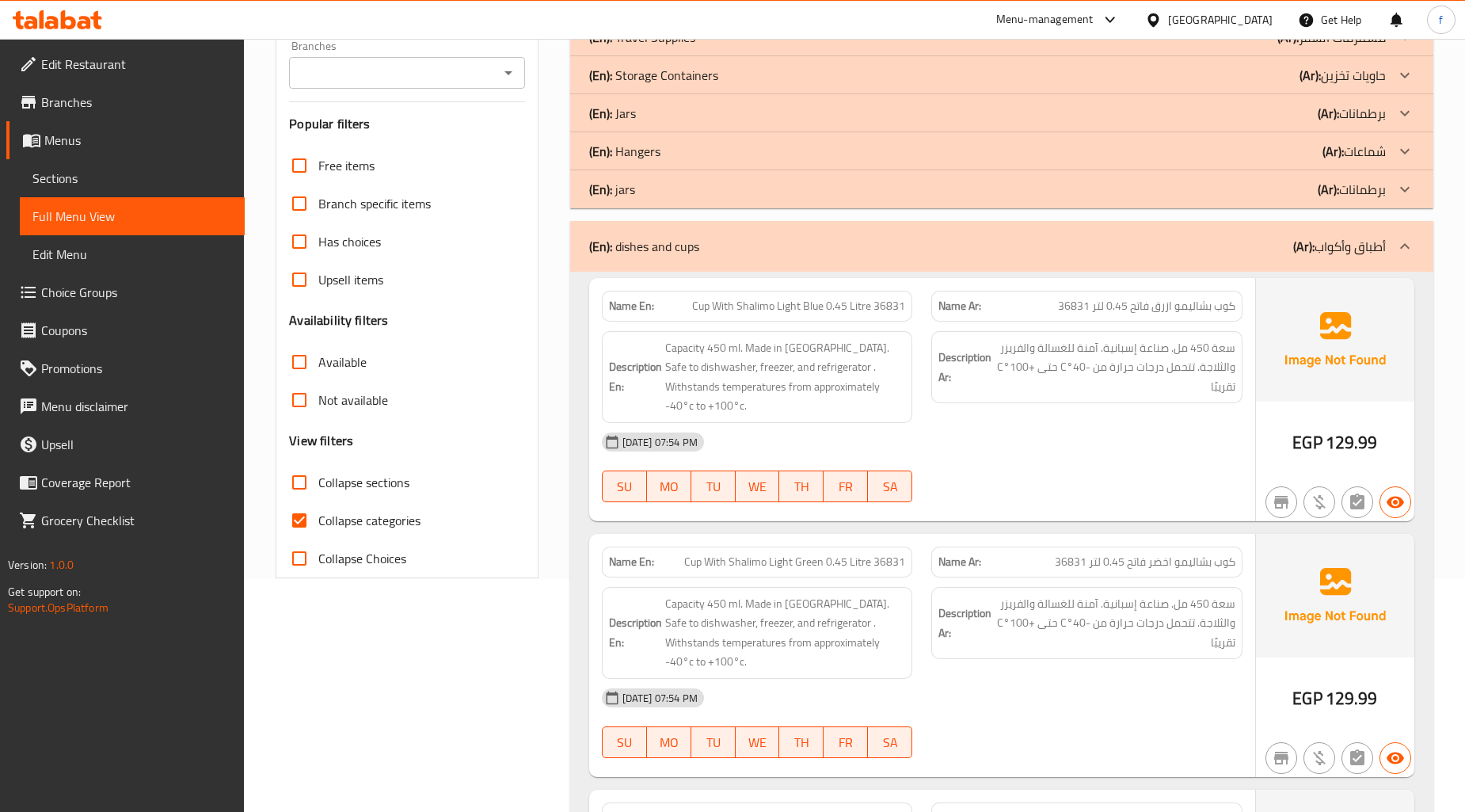
scroll to position [264, 0]
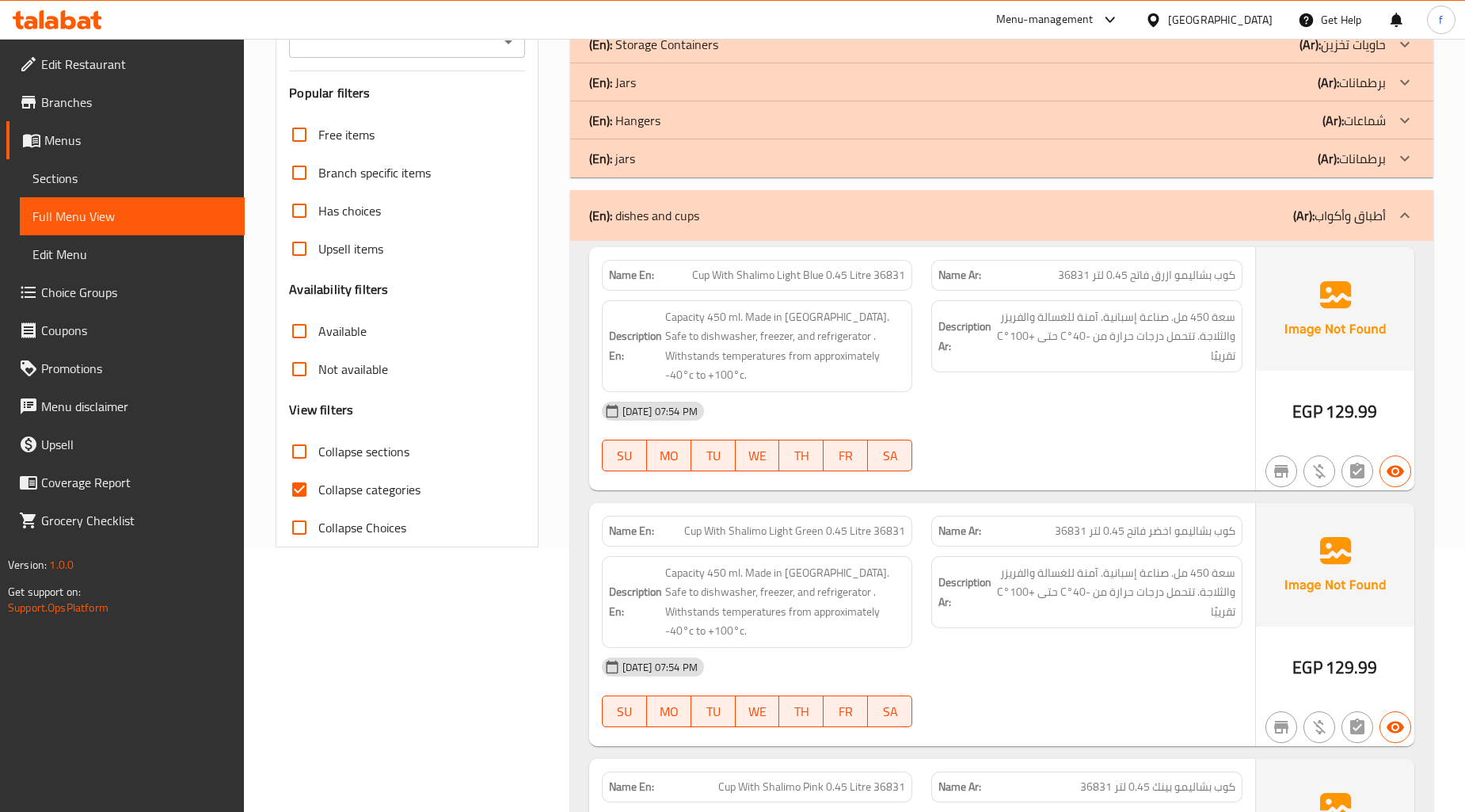
click at [770, 218] on div "(En): dishes and cups (Ar): أطباق وأكواب" at bounding box center [987, 214] width 797 height 19
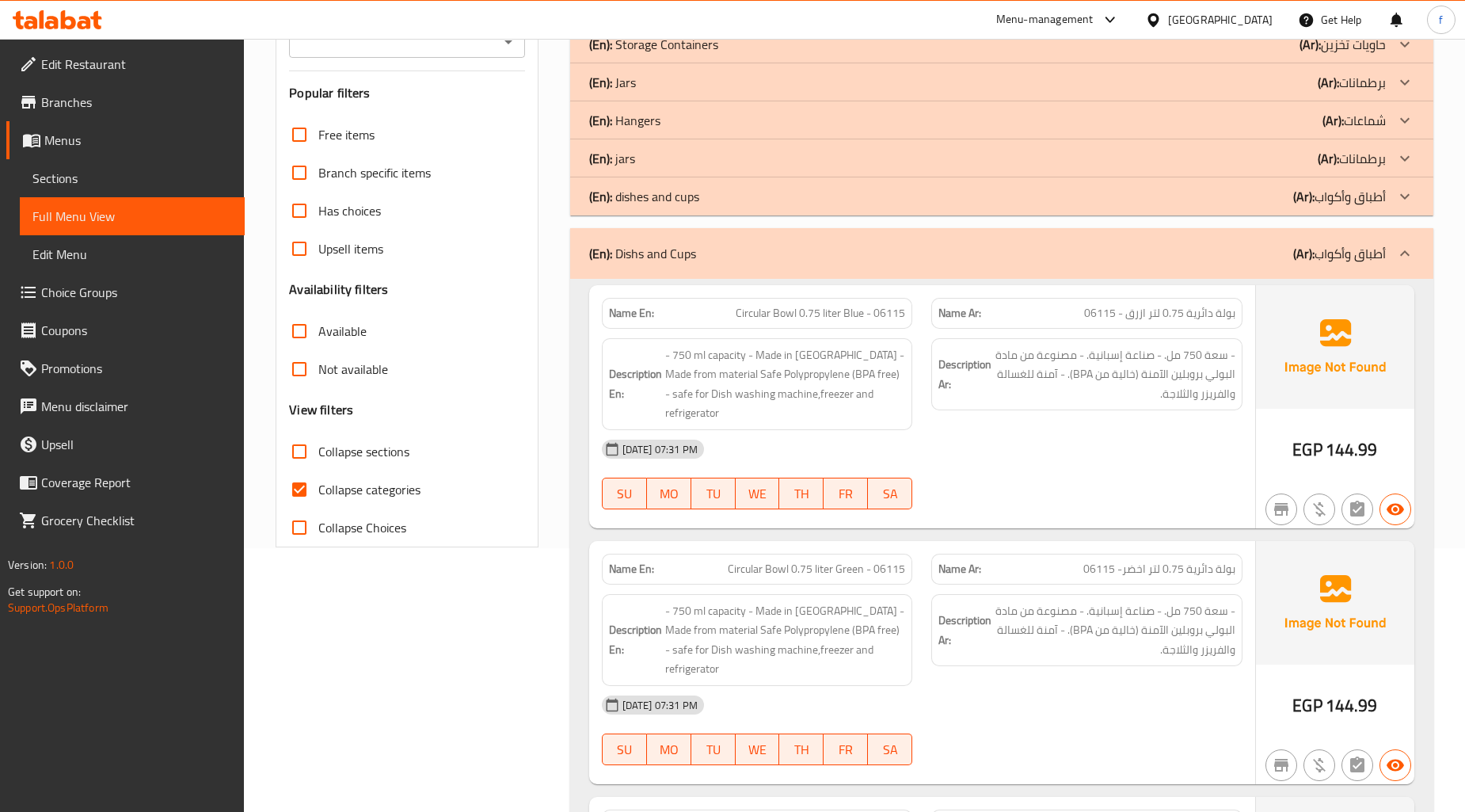
click at [774, 257] on div "(En): Dishs and Cups (Ar): أطباق وأكواب" at bounding box center [987, 253] width 797 height 19
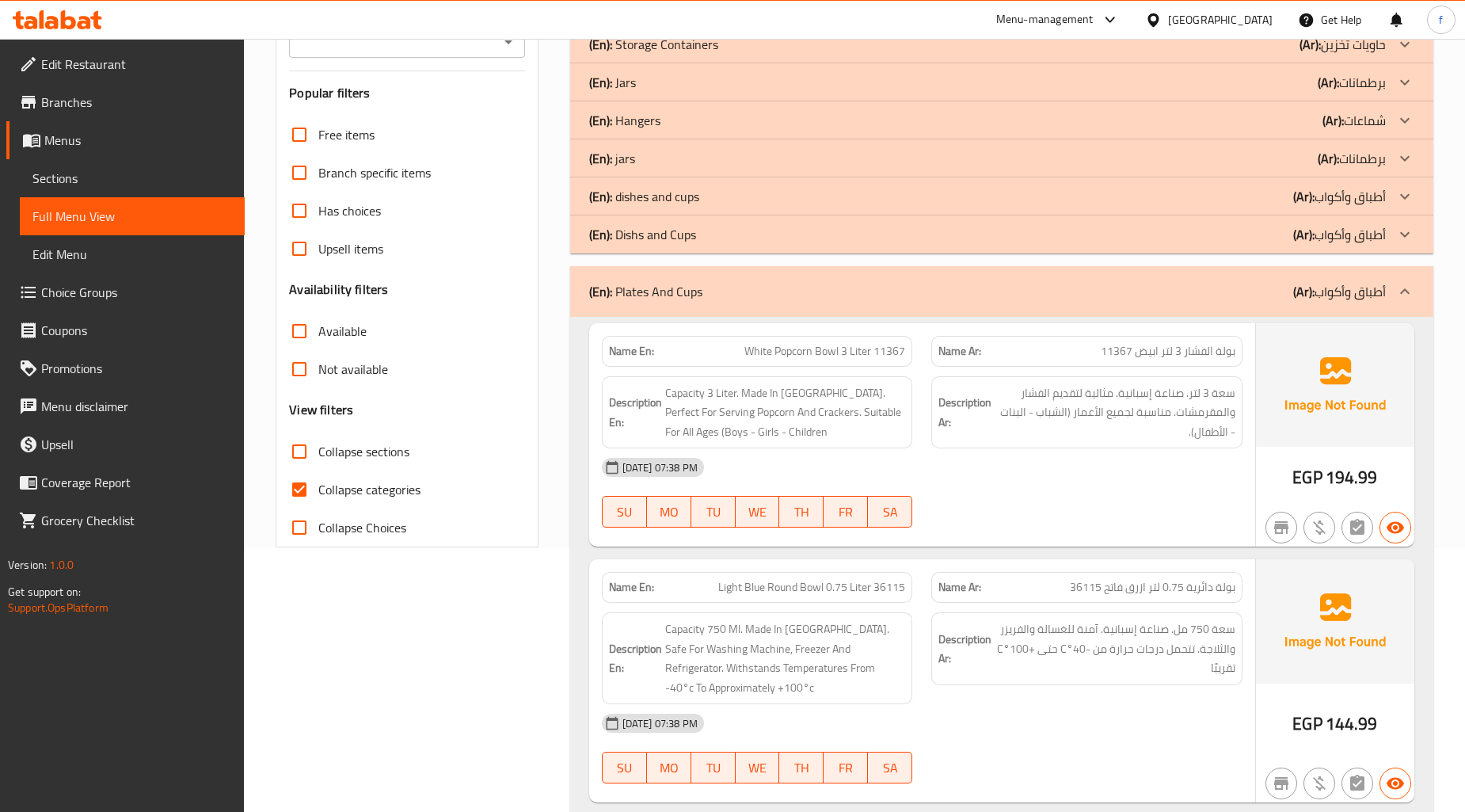
click at [668, 282] on p "(En): Plates And Cups" at bounding box center [645, 291] width 113 height 19
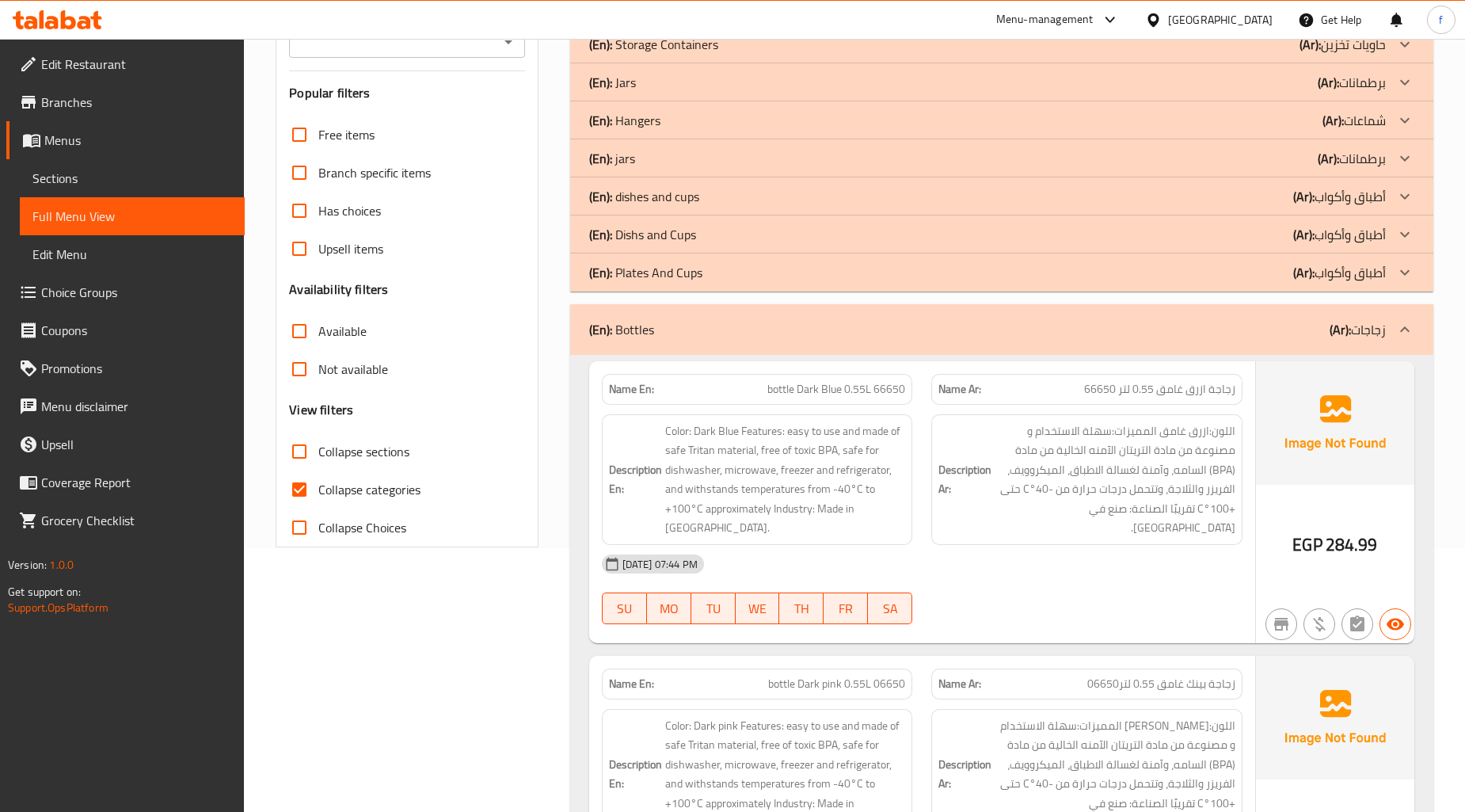
click at [673, 323] on div "(En): Bottles (Ar): زجاجات" at bounding box center [987, 329] width 797 height 19
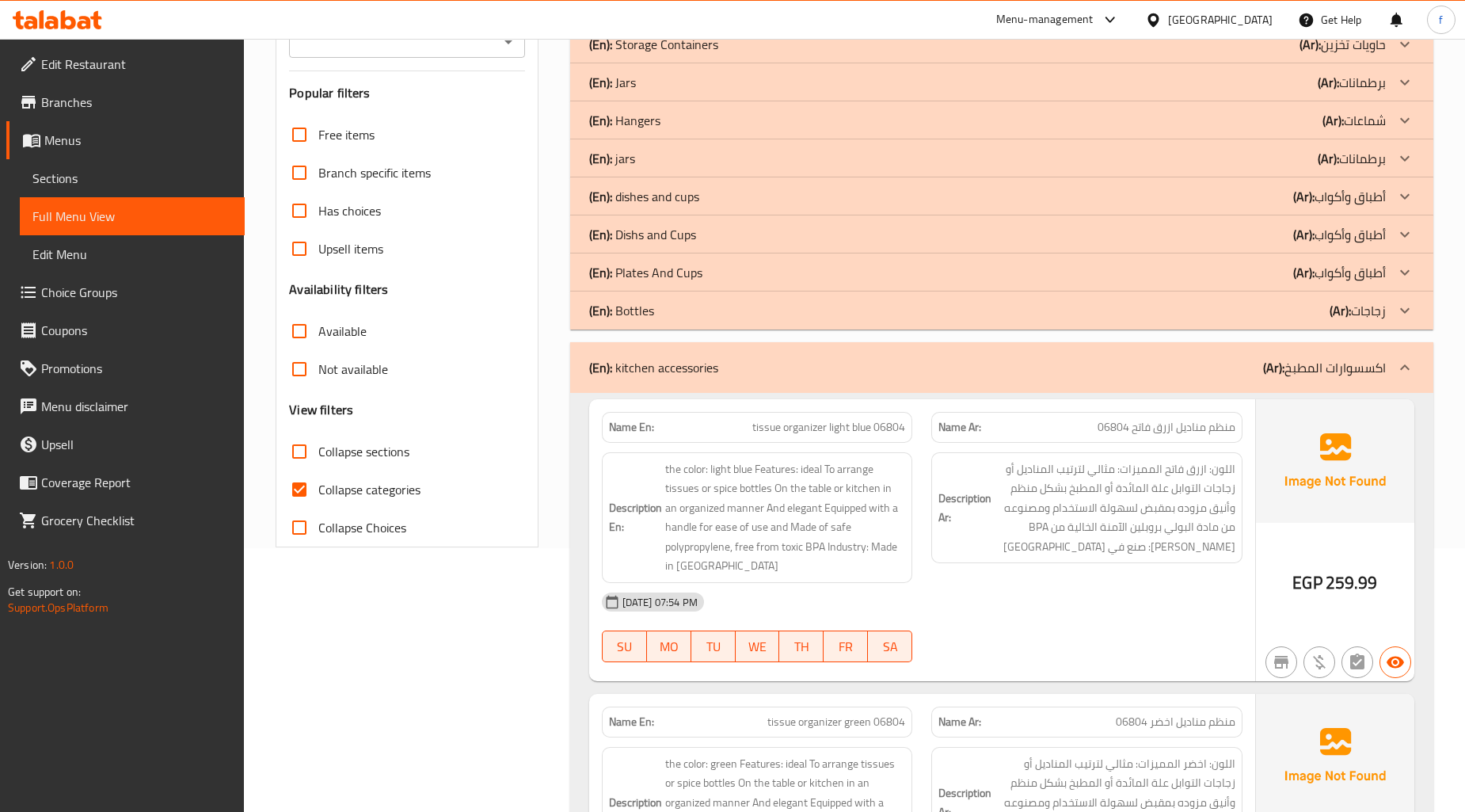
click at [647, 359] on p "(En): kitchen accessories" at bounding box center [653, 367] width 129 height 19
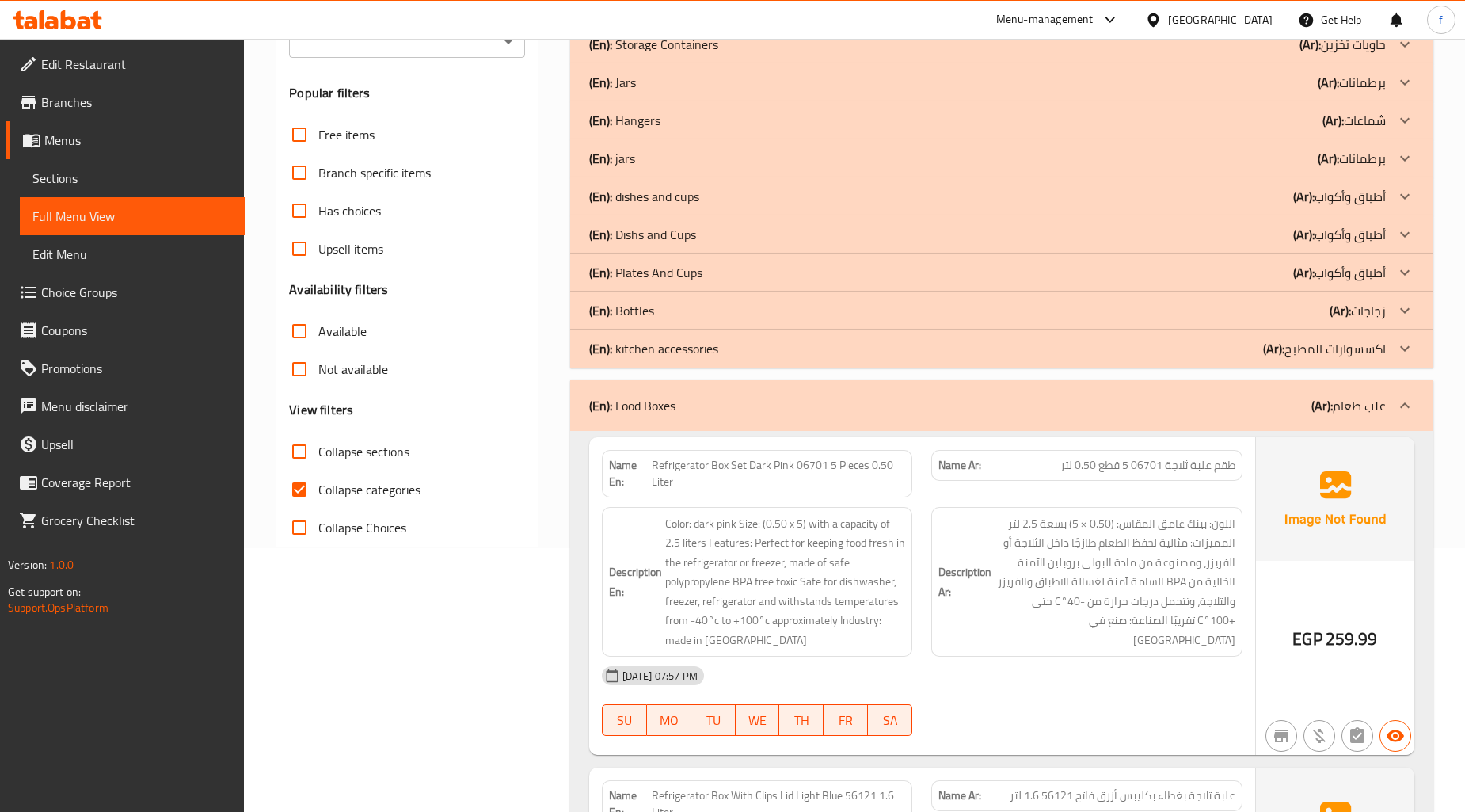
click at [658, 396] on p "(En): Food Boxes" at bounding box center [632, 405] width 87 height 19
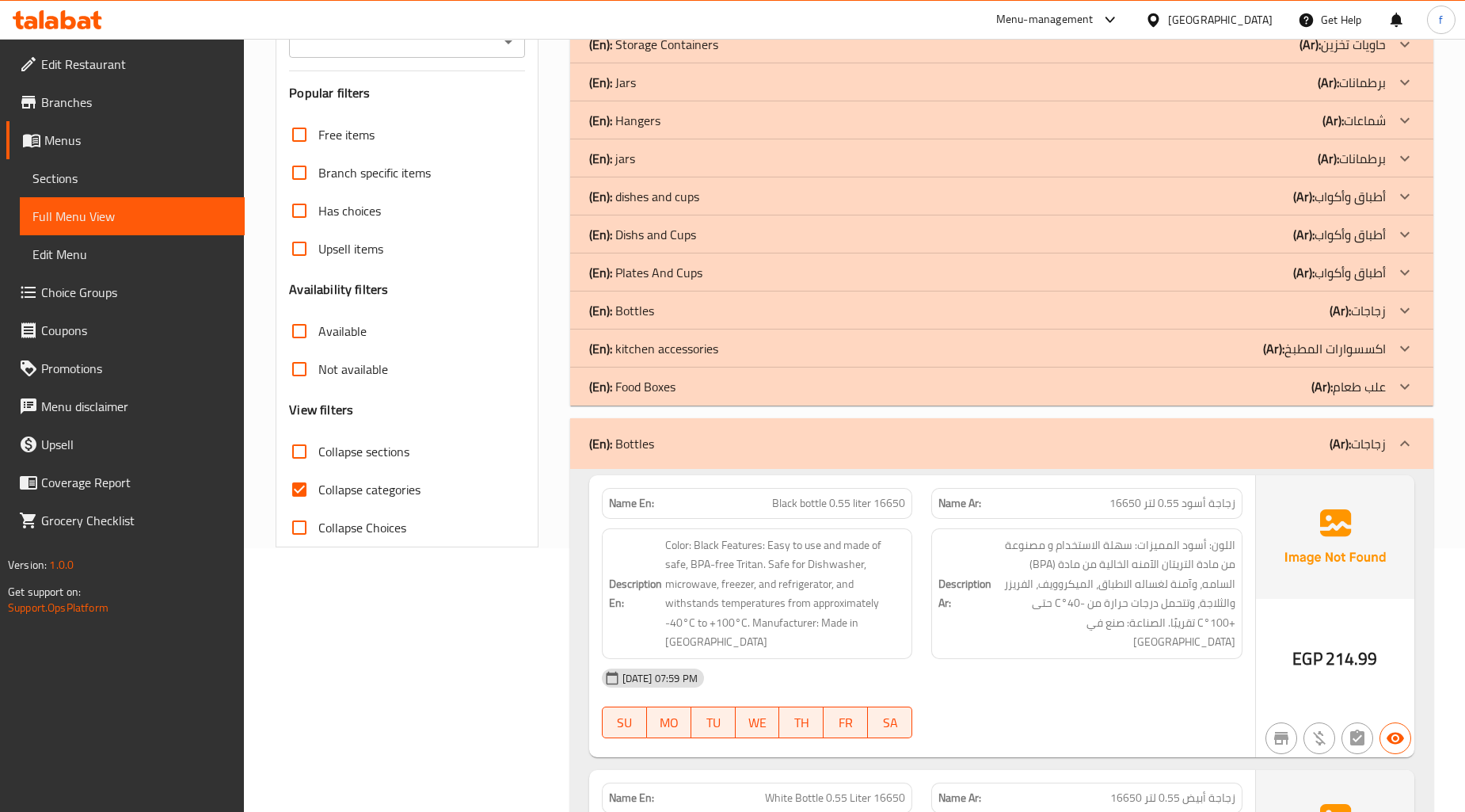
scroll to position [527, 0]
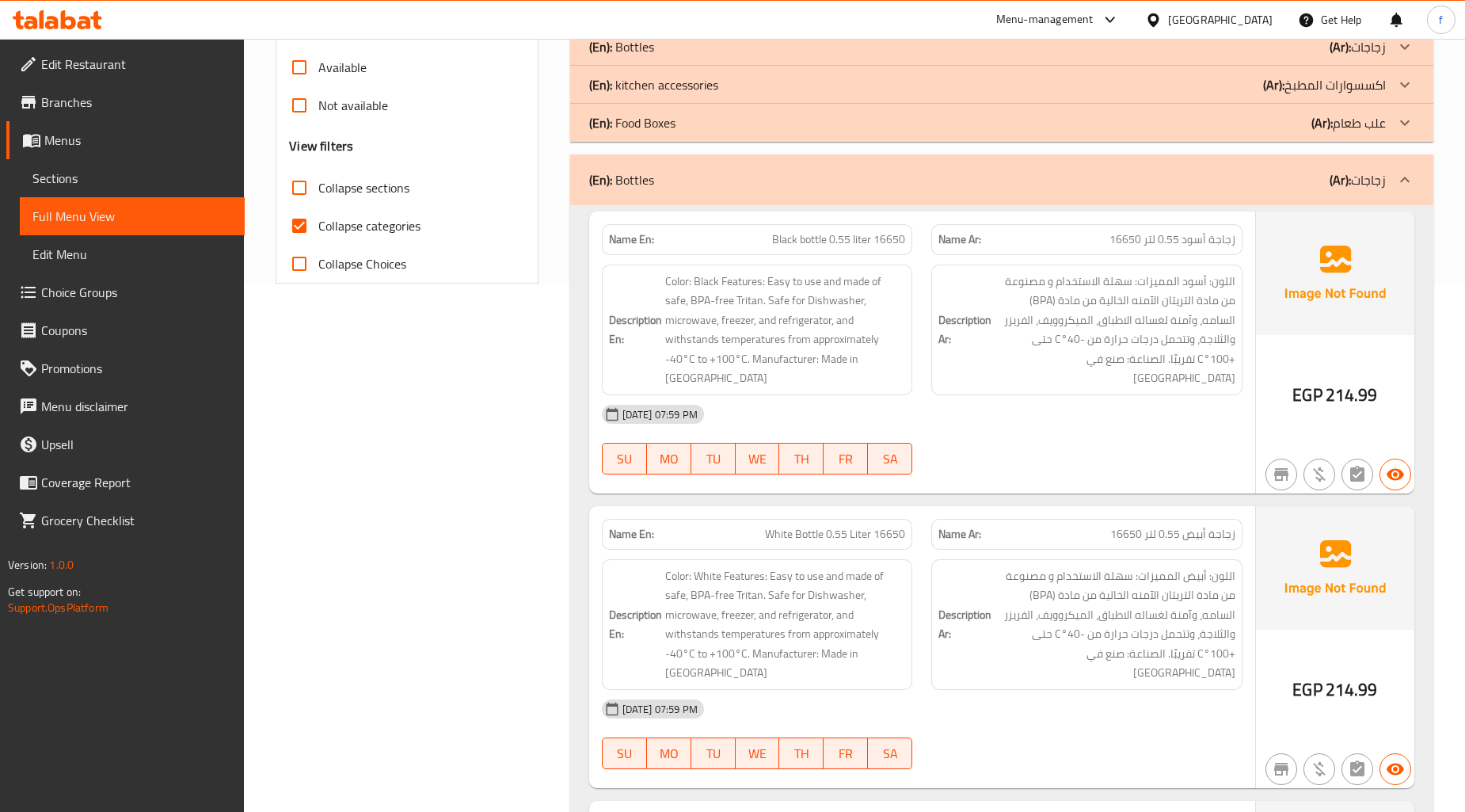
click at [671, 179] on div "(En): Bottles (Ar): زجاجات" at bounding box center [987, 180] width 797 height 19
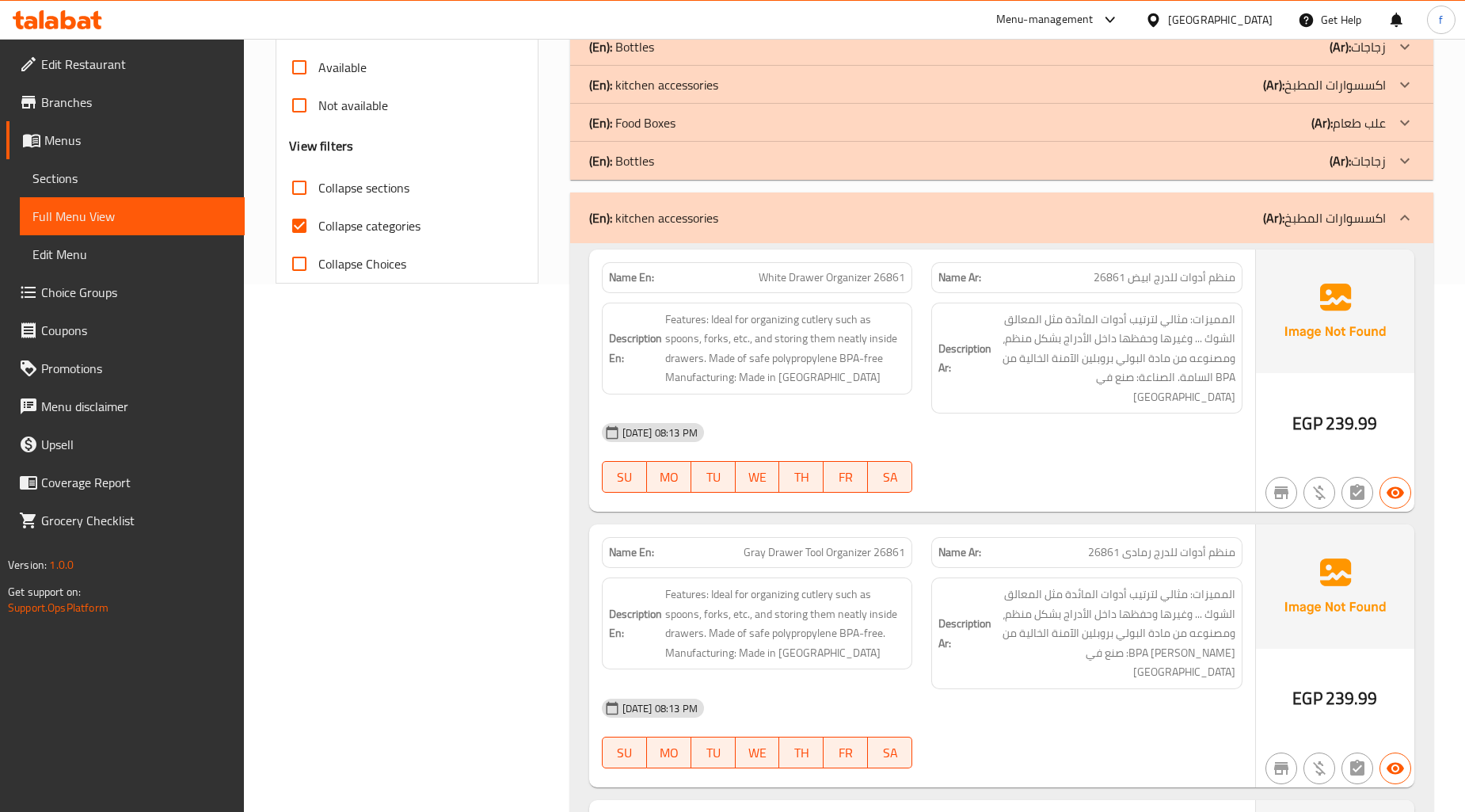
click at [683, 224] on p "(En): kitchen accessories" at bounding box center [653, 217] width 129 height 19
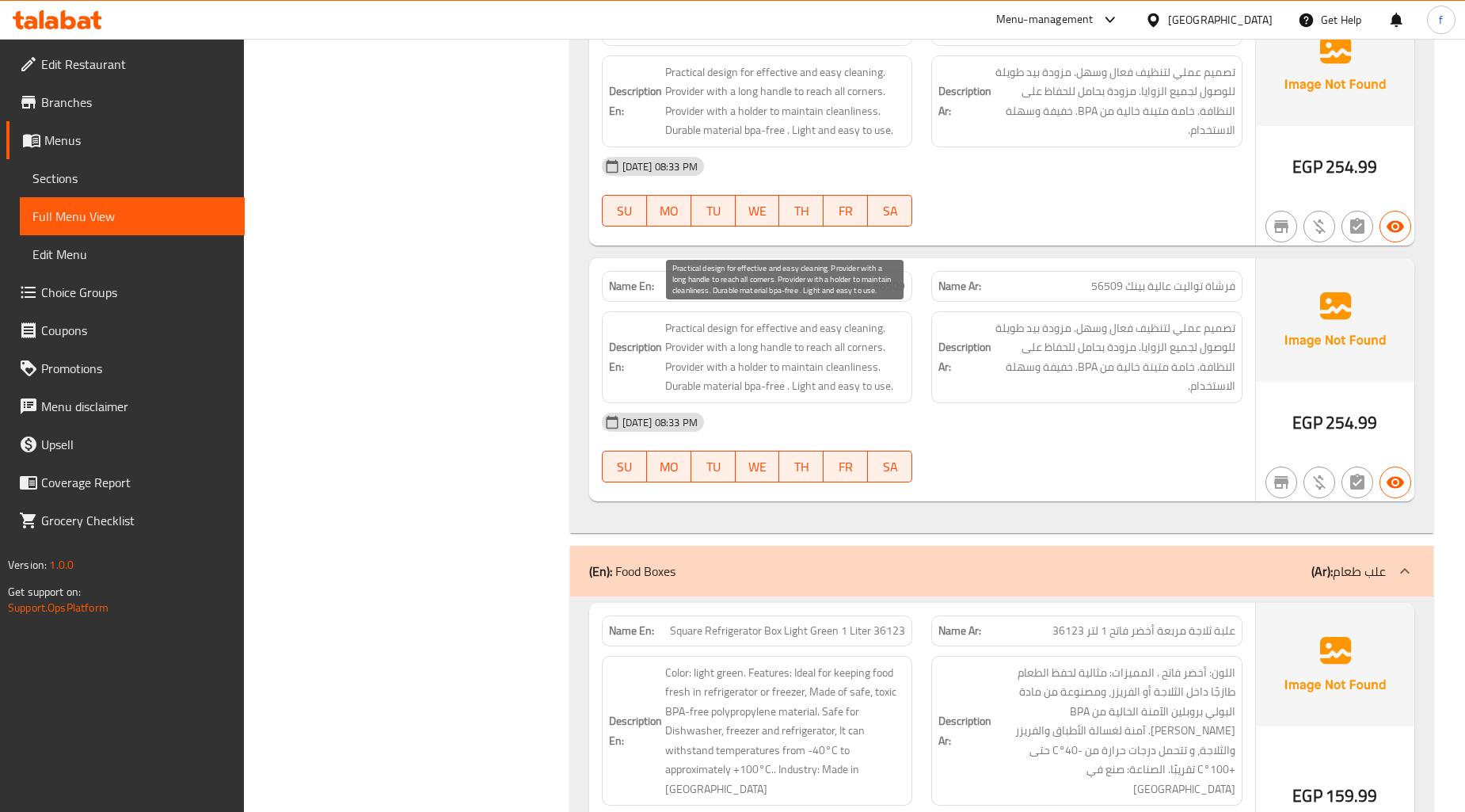
scroll to position [4310, 0]
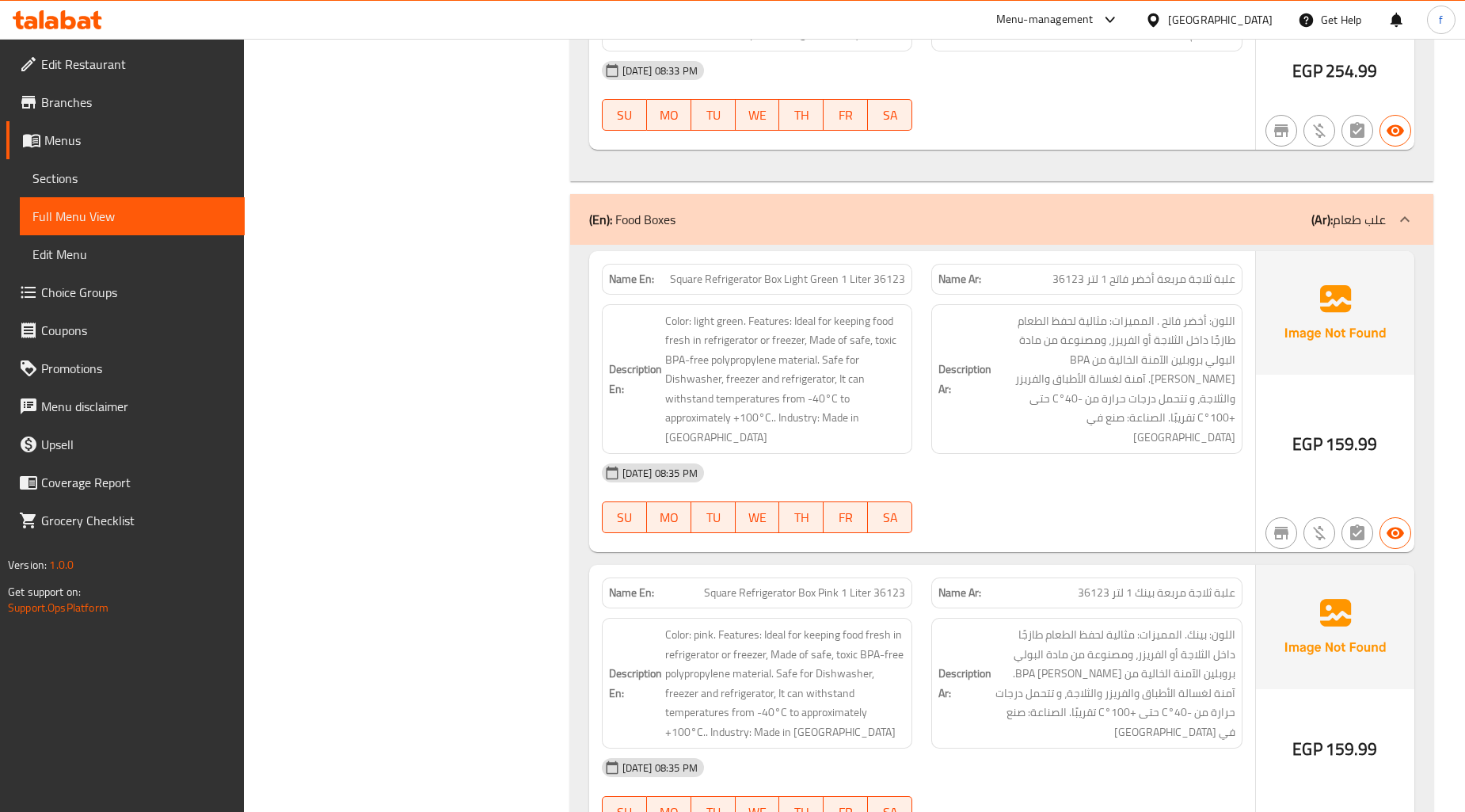
click at [666, 226] on p "(En): Food Boxes" at bounding box center [632, 219] width 87 height 19
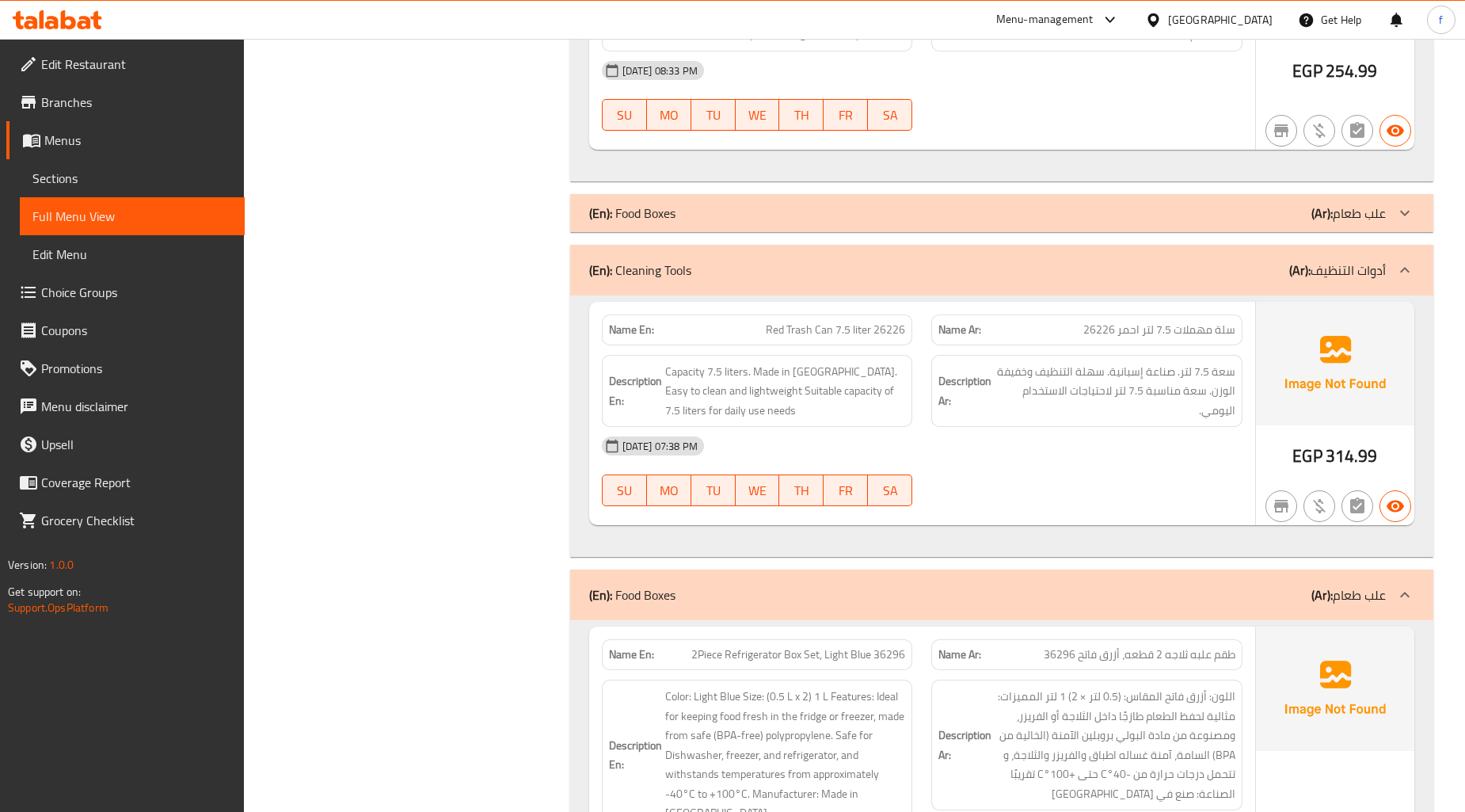
click at [660, 262] on p "(En): Cleaning Tools" at bounding box center [640, 270] width 102 height 19
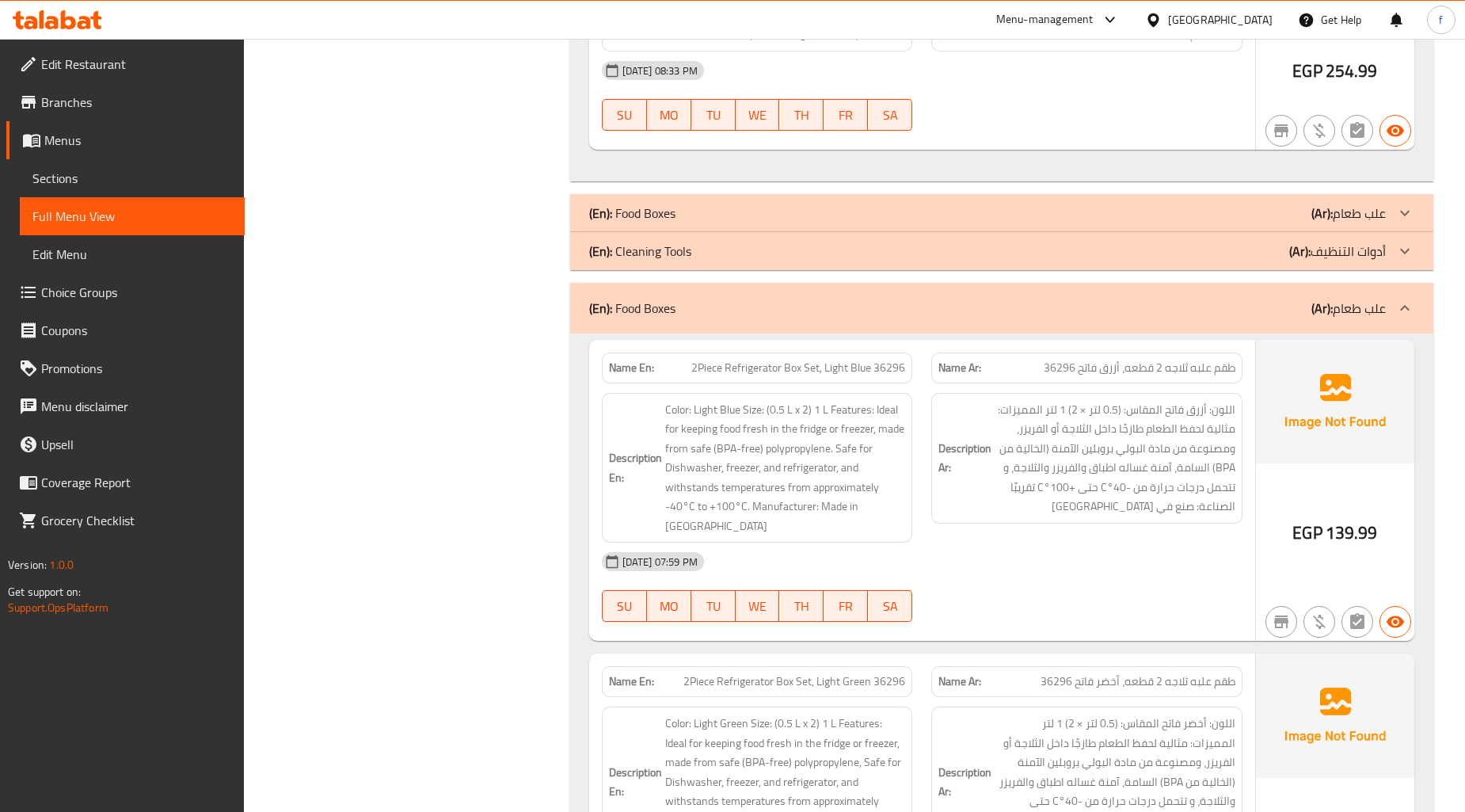
click at [666, 309] on p "(En): Food Boxes" at bounding box center [632, 307] width 87 height 19
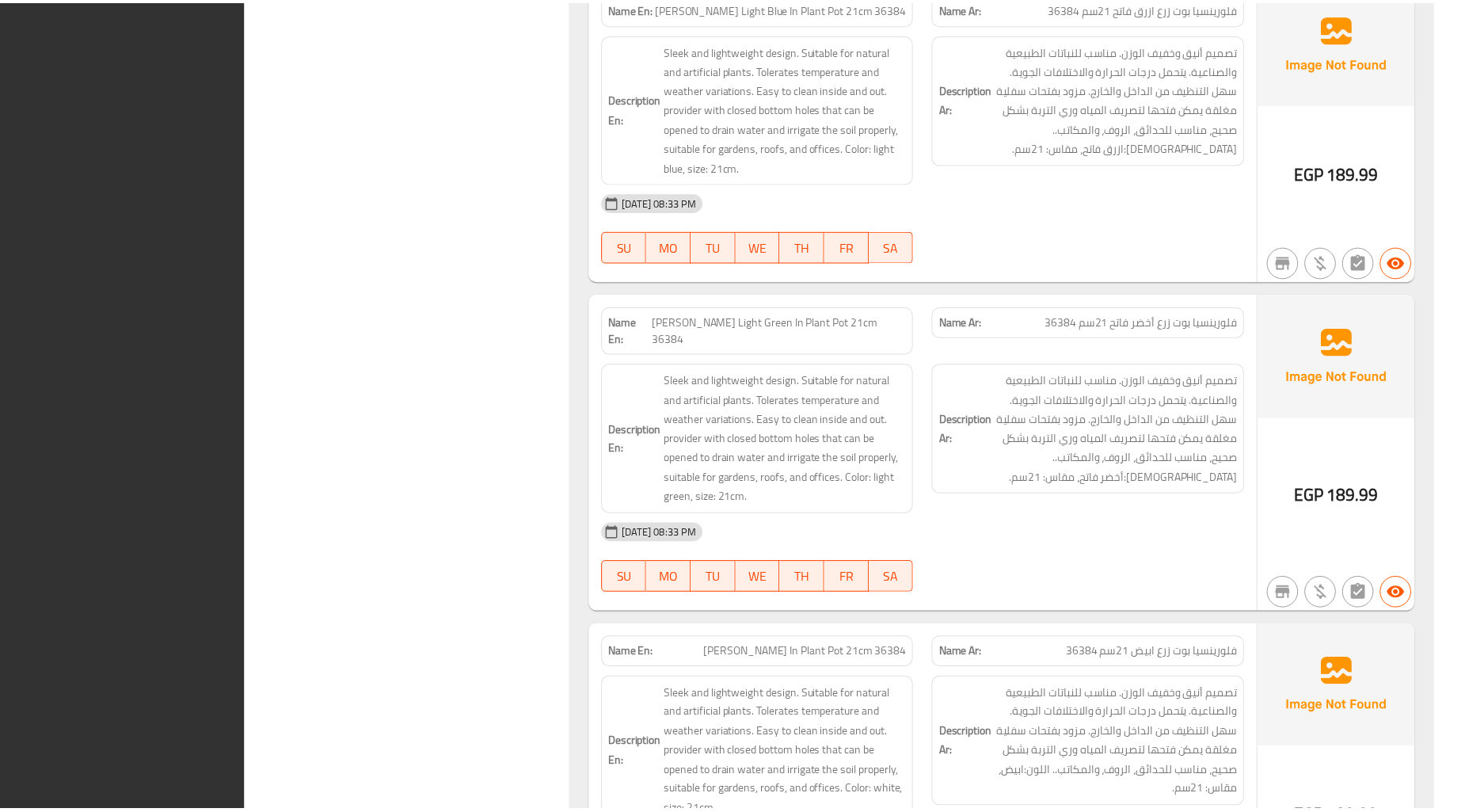
scroll to position [10526, 0]
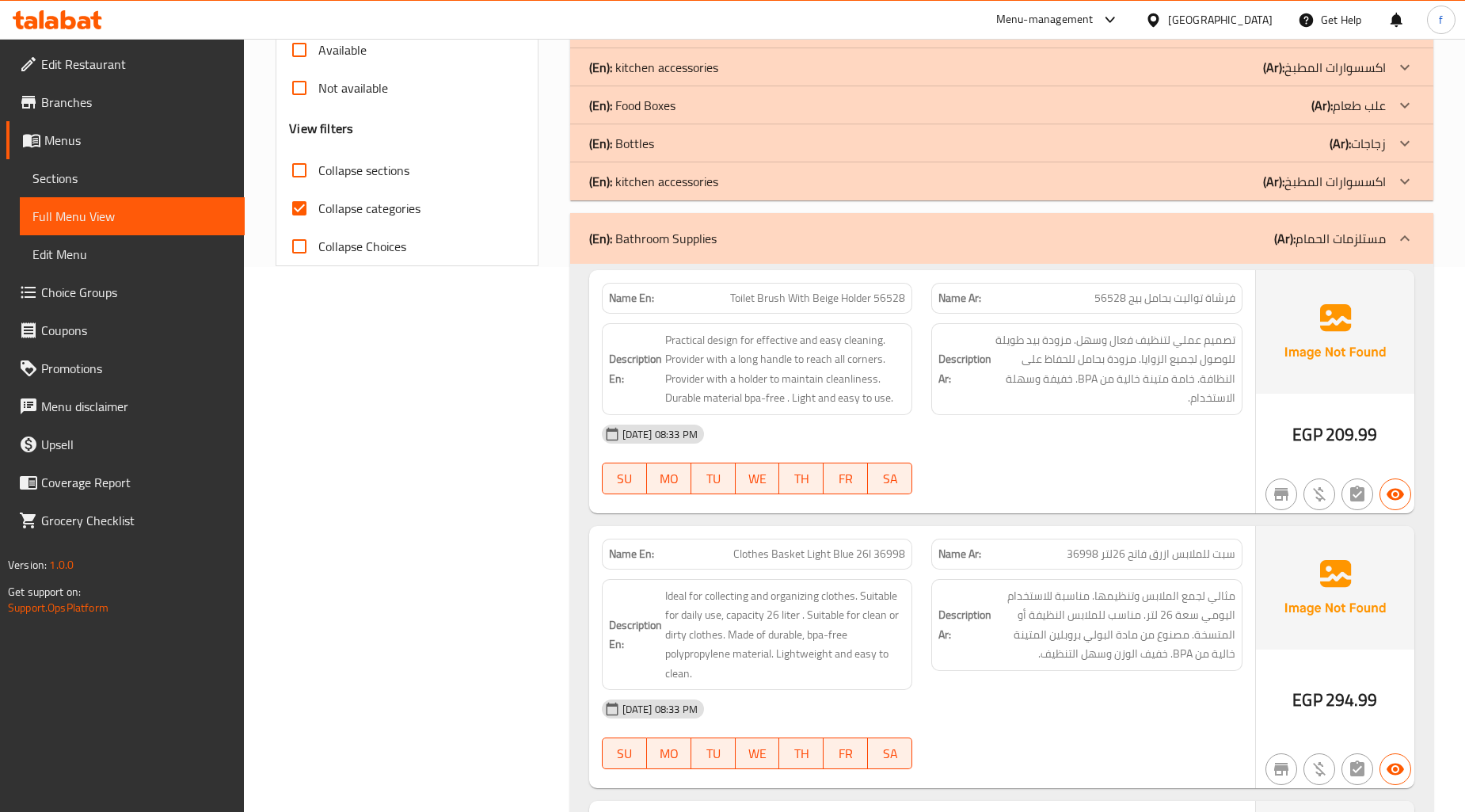
scroll to position [573, 0]
